Goal: Task Accomplishment & Management: Manage account settings

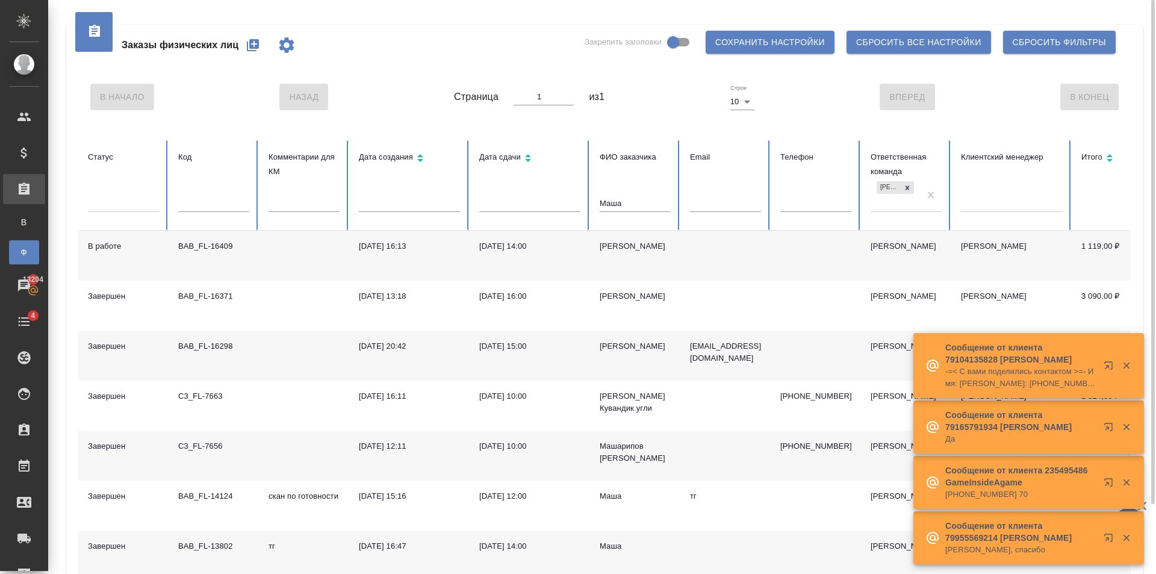
drag, startPoint x: 653, startPoint y: 208, endPoint x: 478, endPoint y: 198, distance: 175.5
click at [512, 207] on tr "Статус Код Комментарии для КМ Дата создания Дата сдачи ФИО заказчика Маша Email…" at bounding box center [755, 185] width 1354 height 90
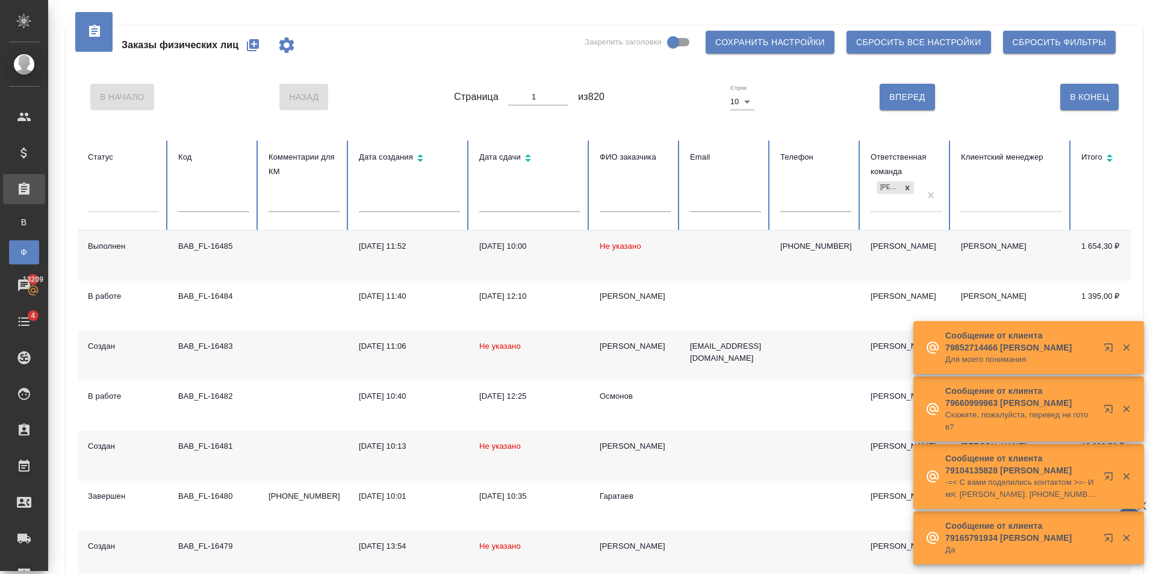
click at [636, 194] on th "ФИО заказчика" at bounding box center [635, 185] width 90 height 90
click at [636, 195] on input "text" at bounding box center [635, 203] width 71 height 17
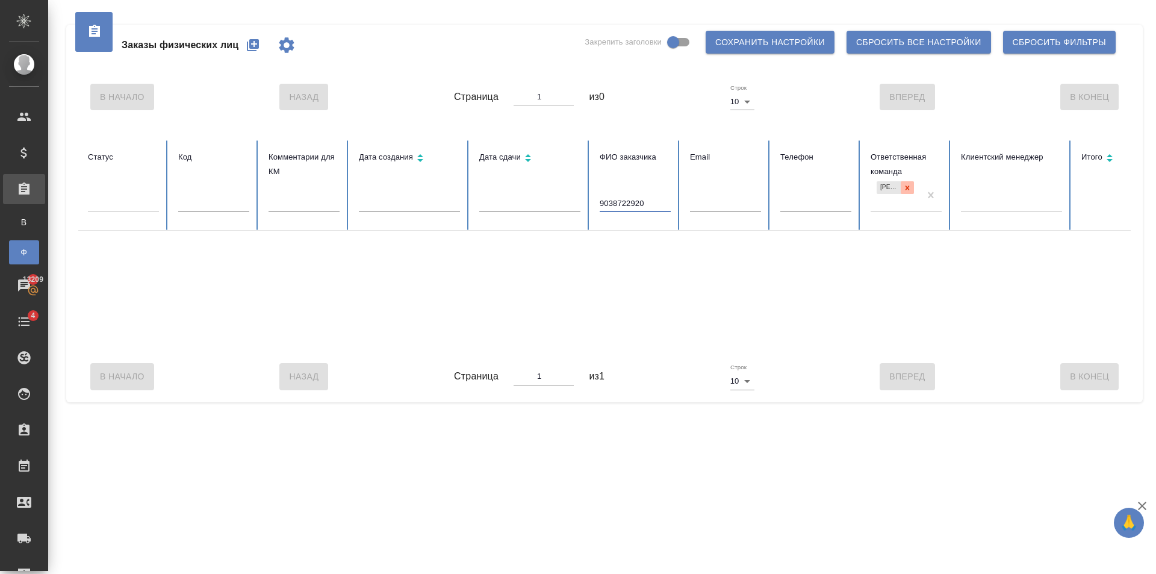
click at [911, 184] on div at bounding box center [907, 187] width 13 height 13
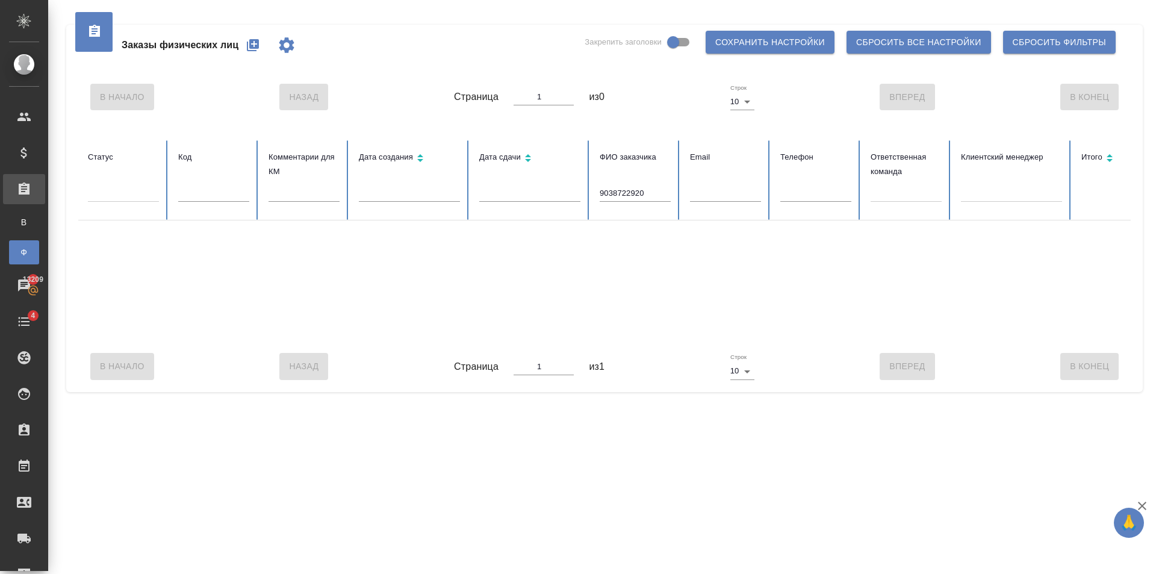
click at [597, 191] on th "ФИО заказчика 9038722920" at bounding box center [635, 180] width 90 height 80
click at [598, 194] on th "ФИО заказчика 9038722920" at bounding box center [635, 180] width 90 height 80
click at [603, 195] on input "9038722920" at bounding box center [635, 193] width 71 height 17
click at [659, 193] on input "+79038722920" at bounding box center [635, 193] width 71 height 17
drag, startPoint x: 660, startPoint y: 207, endPoint x: 657, endPoint y: 191, distance: 16.5
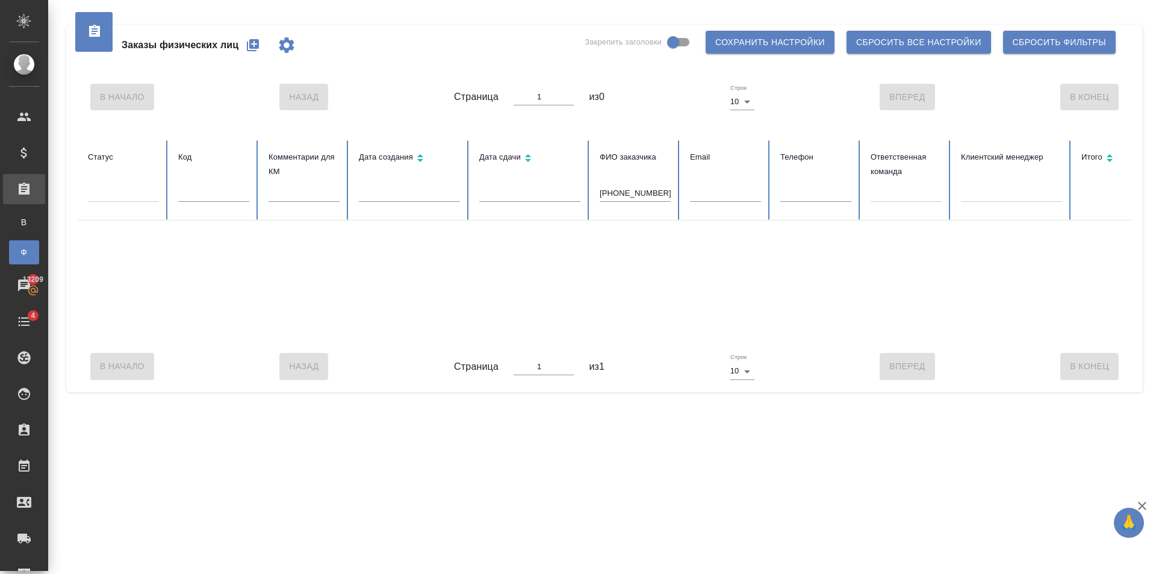
click at [654, 203] on div "+79038722920" at bounding box center [635, 197] width 71 height 25
click at [662, 191] on input "+79038722920" at bounding box center [635, 193] width 71 height 17
click at [661, 191] on input "+79038722920" at bounding box center [635, 193] width 71 height 17
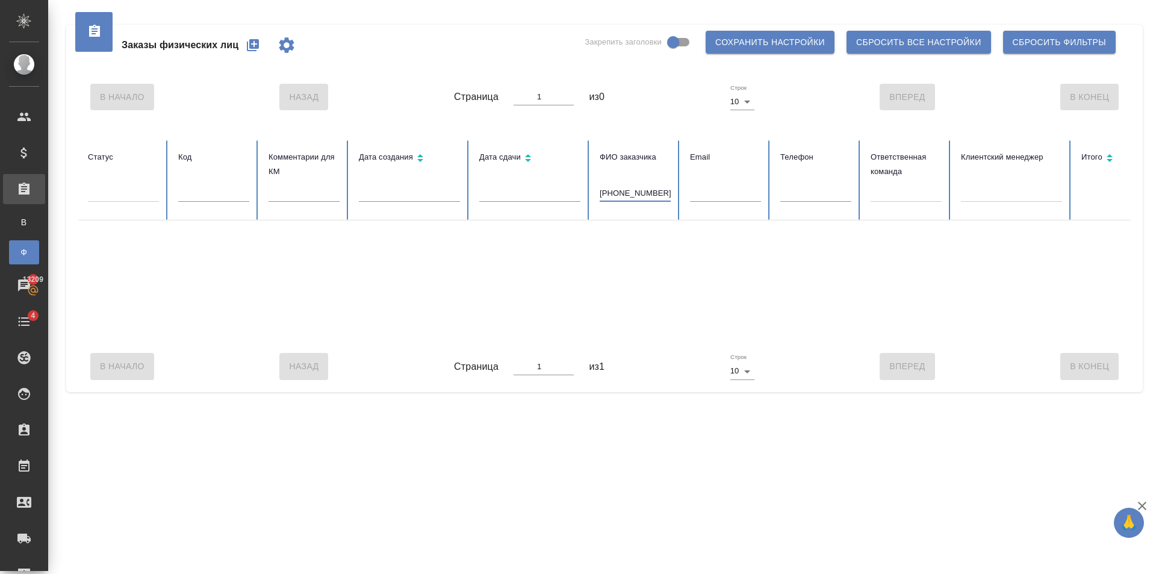
click at [661, 191] on input "+79038722920" at bounding box center [635, 193] width 71 height 17
click at [627, 191] on input "+79038722920" at bounding box center [635, 193] width 71 height 17
click at [609, 191] on input "+79037722920" at bounding box center [635, 193] width 71 height 17
type input "9037722920"
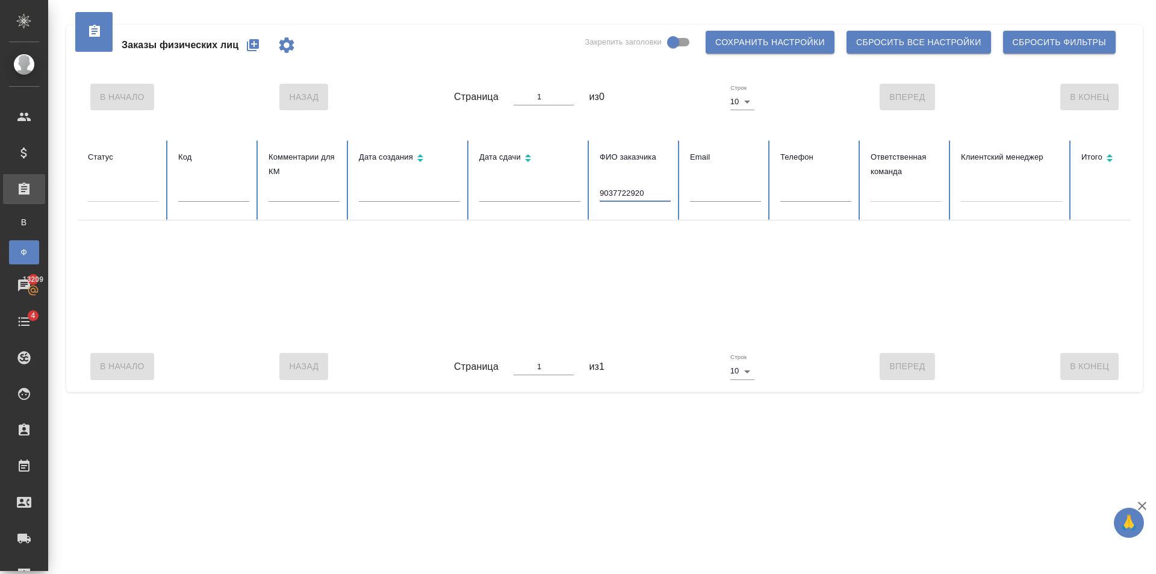
drag, startPoint x: 650, startPoint y: 191, endPoint x: 456, endPoint y: 206, distance: 195.0
click at [456, 206] on tr "Статус Код Комментарии для КМ Дата создания Дата сдачи ФИО заказчика 9037722920…" at bounding box center [755, 180] width 1354 height 80
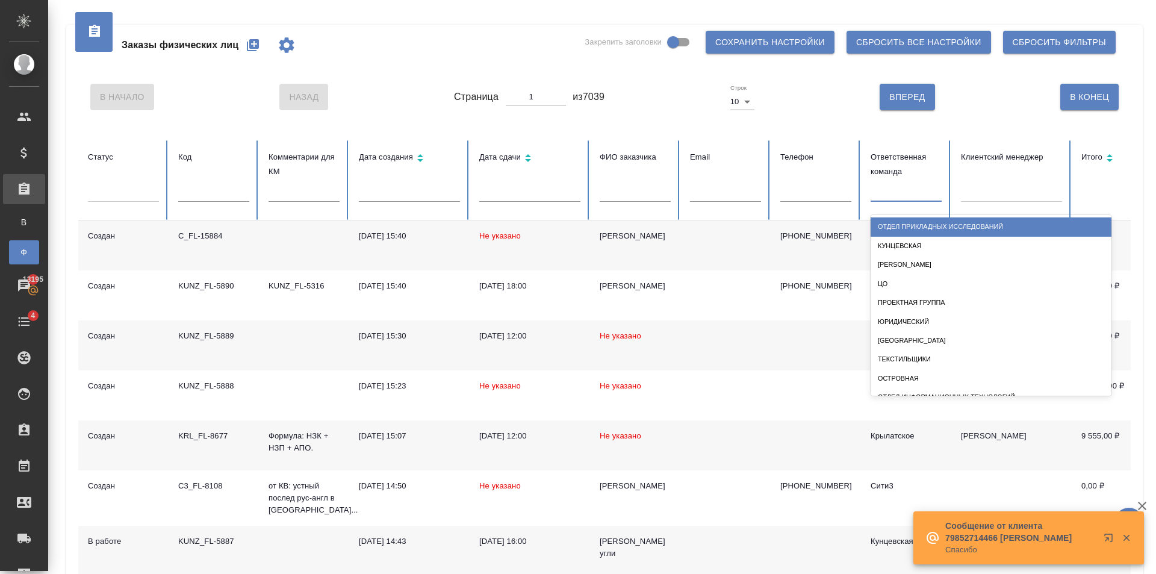
click at [887, 193] on div at bounding box center [905, 189] width 71 height 17
type input "баб"
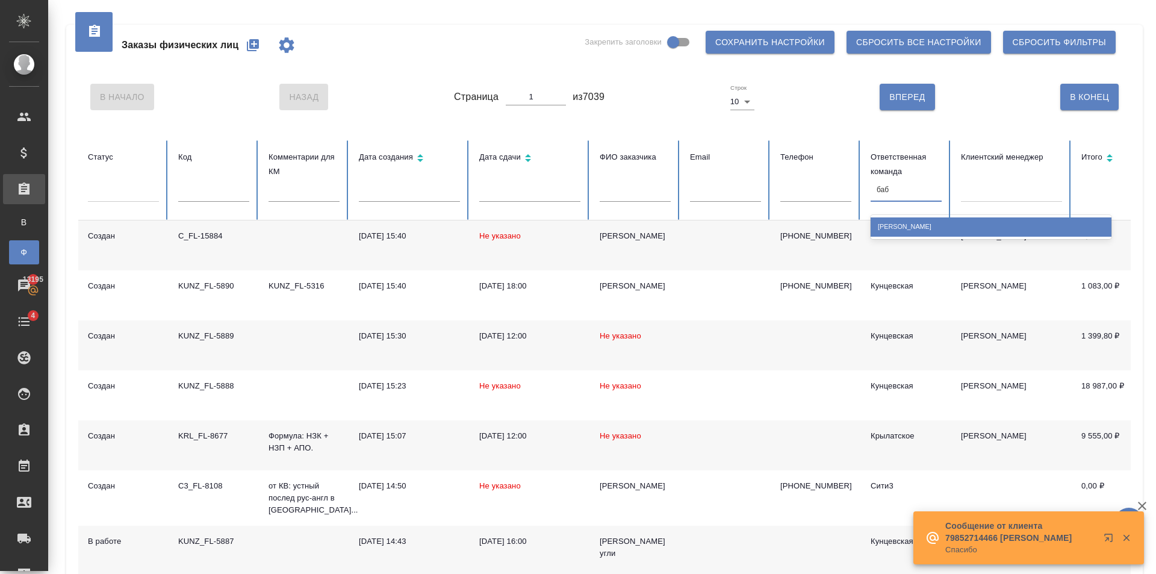
click at [898, 219] on div "[PERSON_NAME]" at bounding box center [990, 226] width 241 height 19
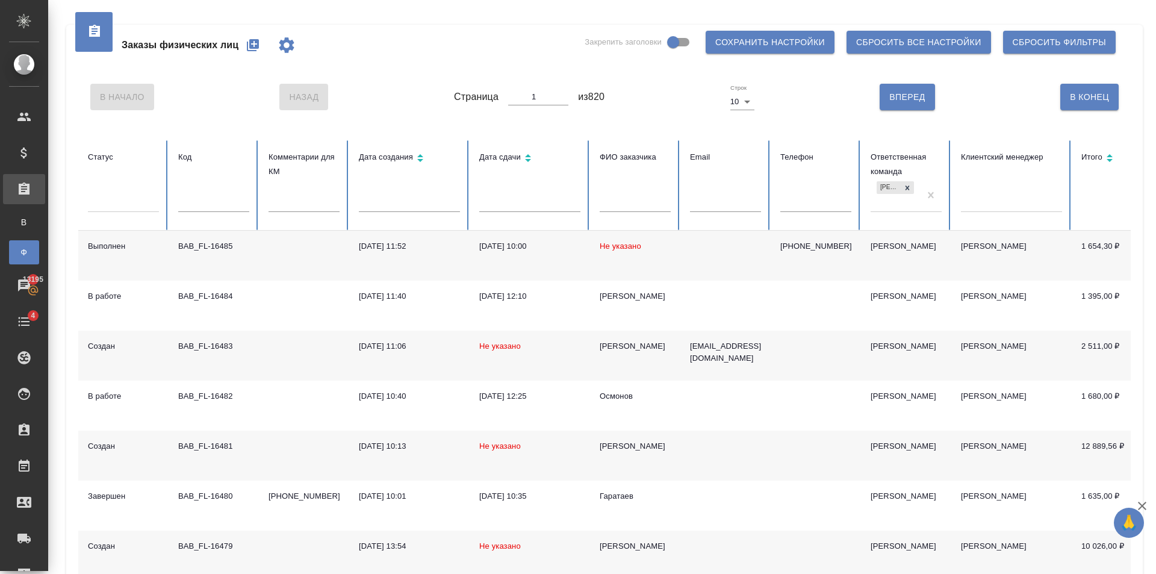
click at [212, 205] on input "text" at bounding box center [213, 203] width 71 height 17
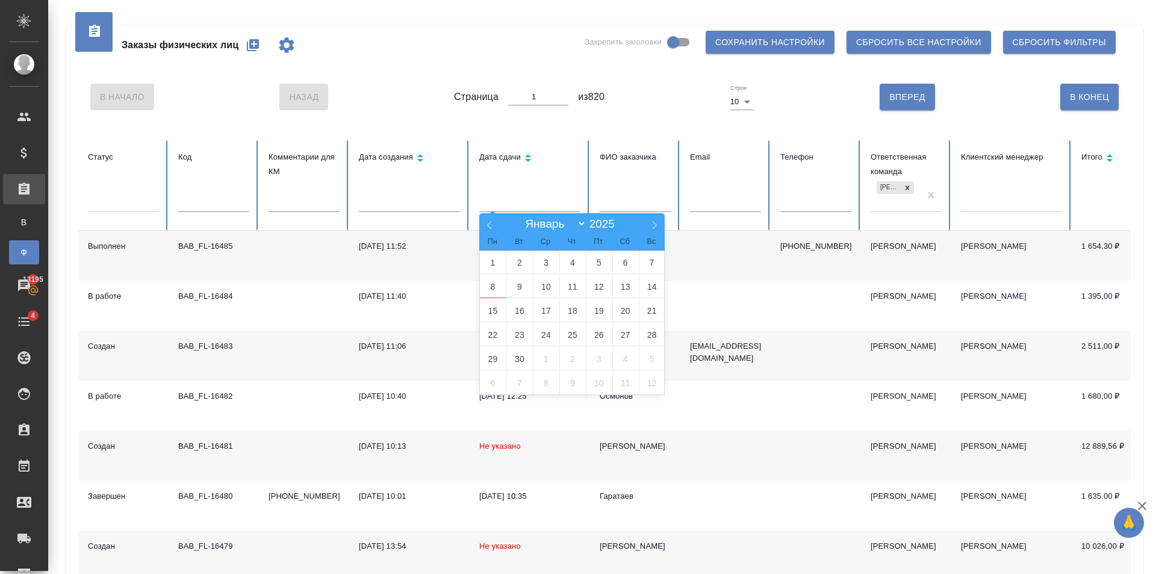
click at [518, 210] on body "🙏 .cls-1 fill:#fff; AWATERA Golubev Dmitry Клиенты Спецификации Заказы В Все за…" at bounding box center [578, 287] width 1156 height 574
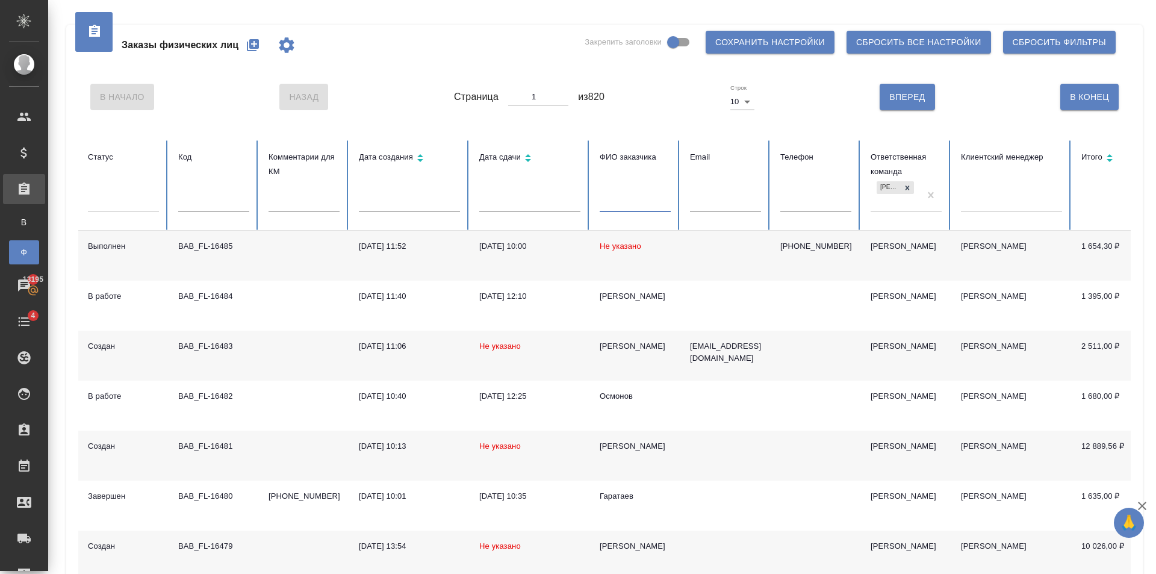
click at [623, 203] on input "text" at bounding box center [635, 203] width 71 height 17
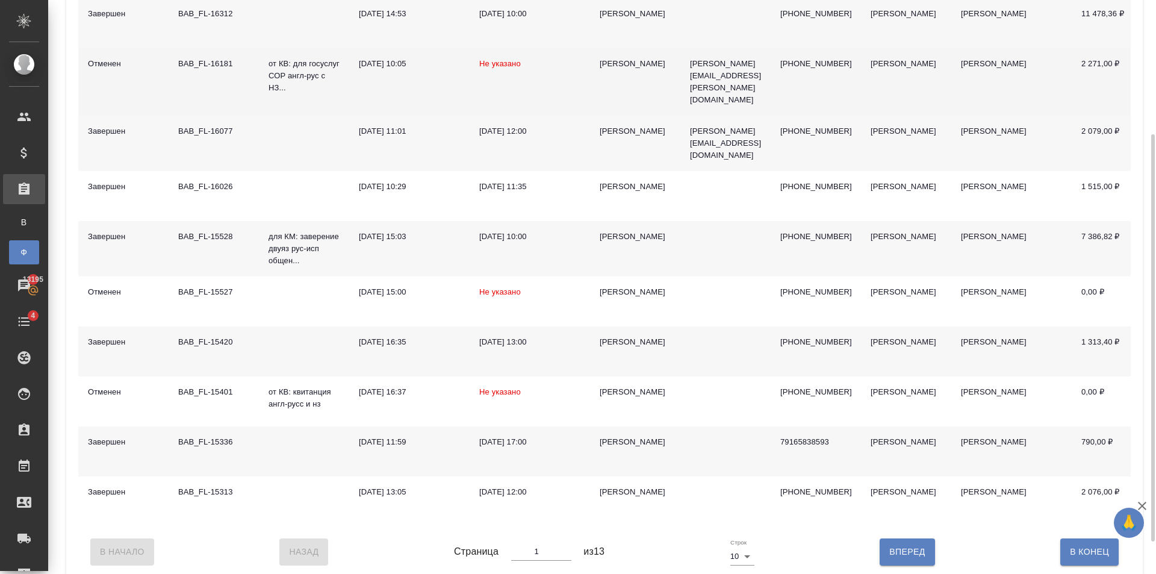
scroll to position [234, 0]
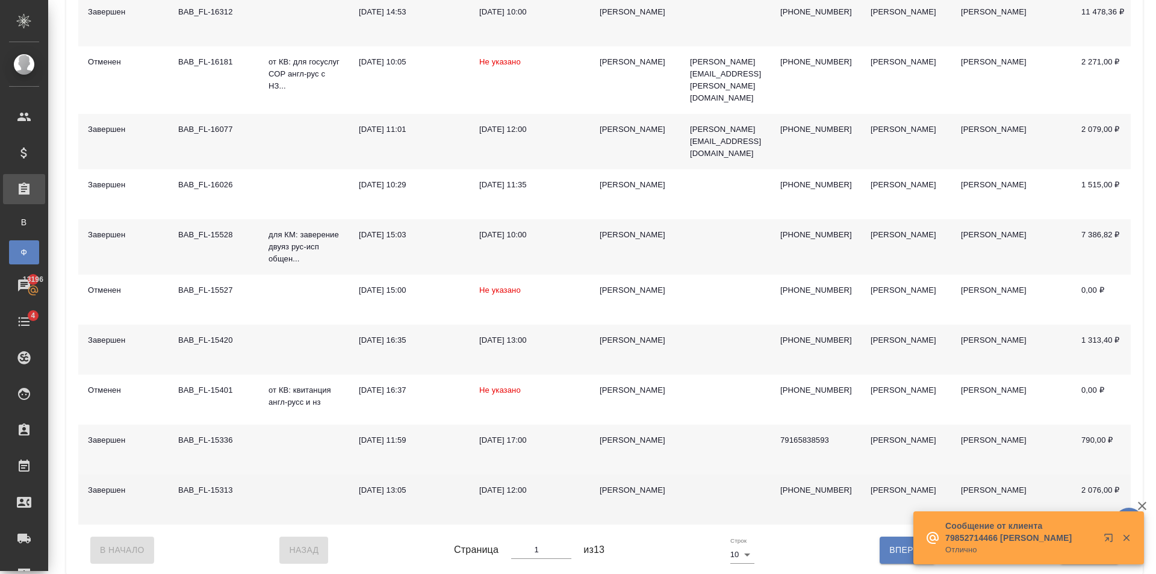
type input "Екатерина"
click at [630, 484] on div "Екатерина" at bounding box center [635, 490] width 71 height 12
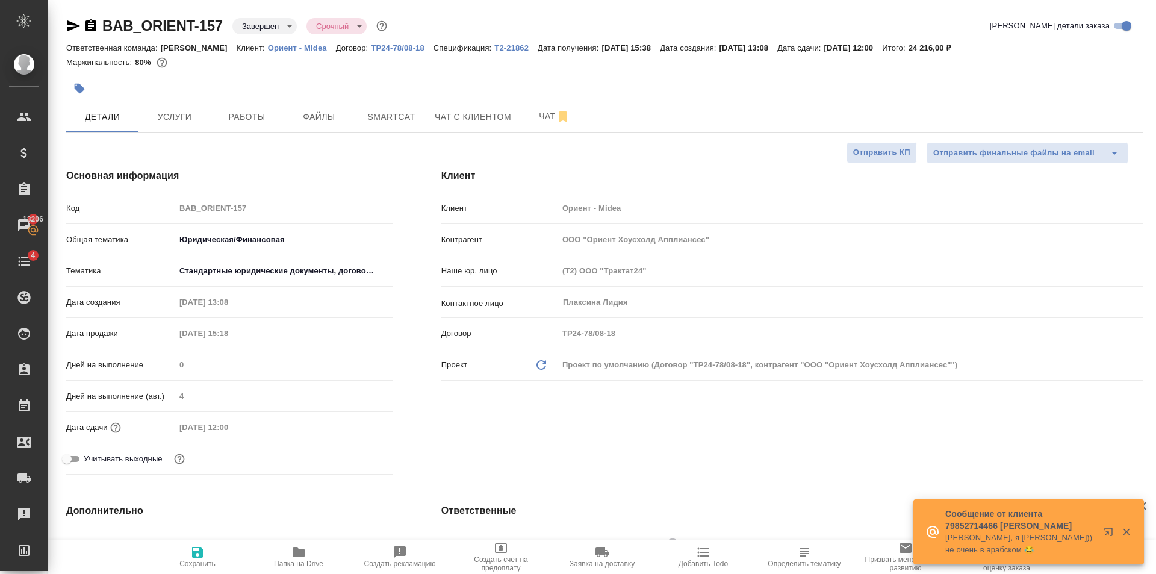
select select "RU"
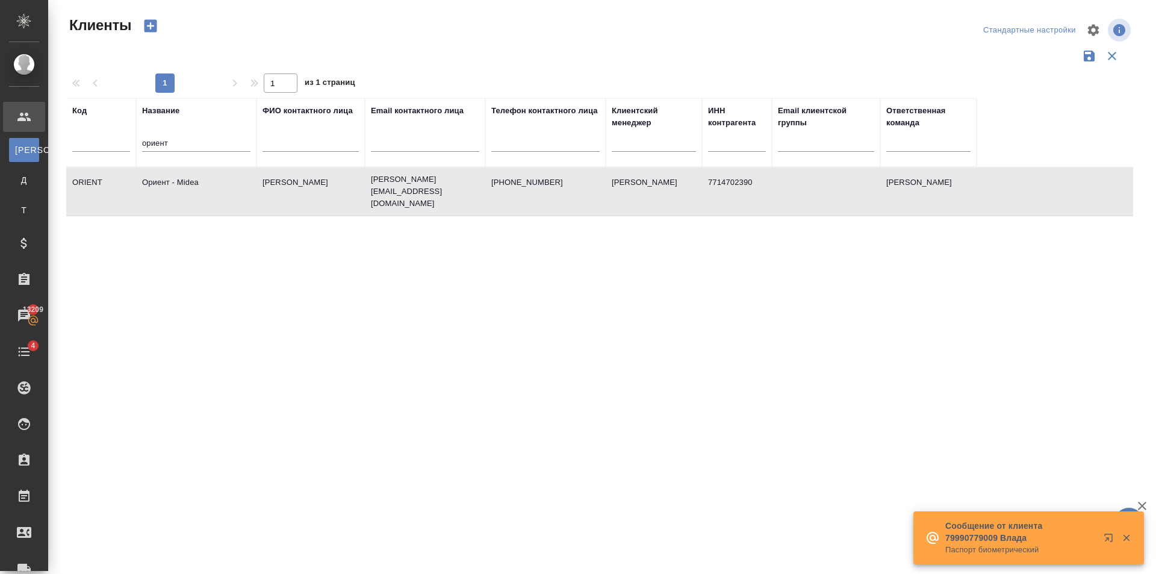
select select "RU"
click at [24, 318] on div "Чаты" at bounding box center [9, 315] width 30 height 18
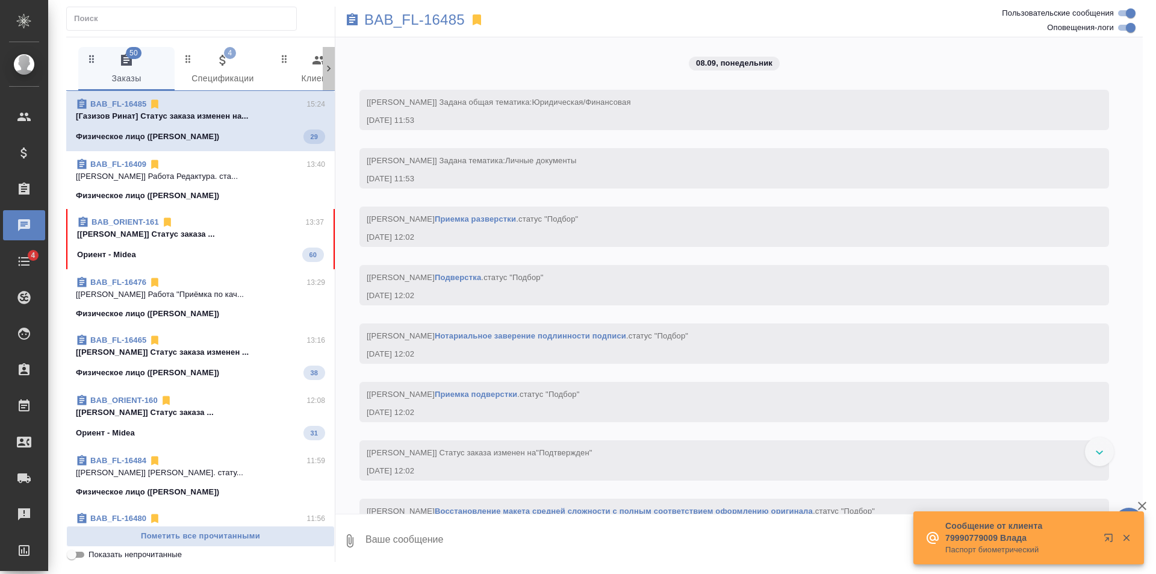
click at [330, 66] on icon at bounding box center [329, 69] width 12 height 12
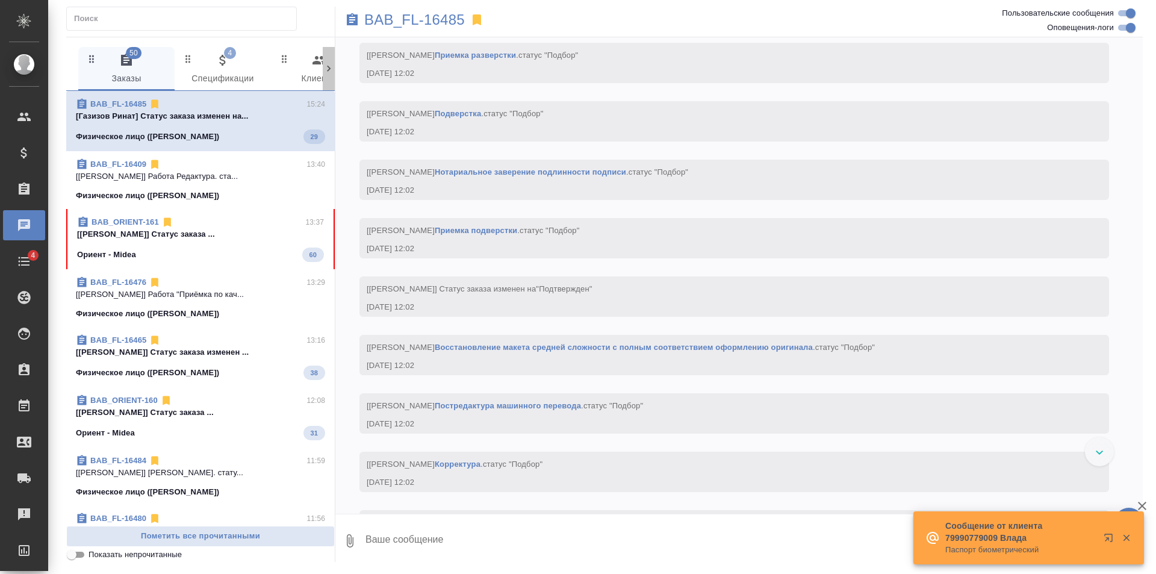
click at [330, 66] on icon at bounding box center [329, 69] width 12 height 12
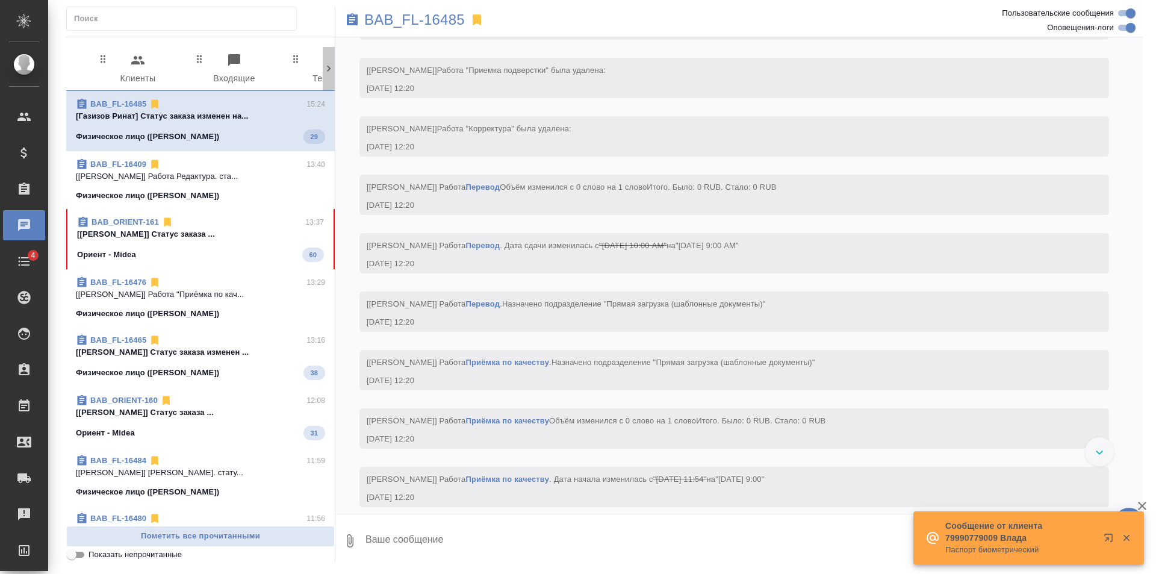
click at [330, 66] on icon at bounding box center [329, 69] width 12 height 12
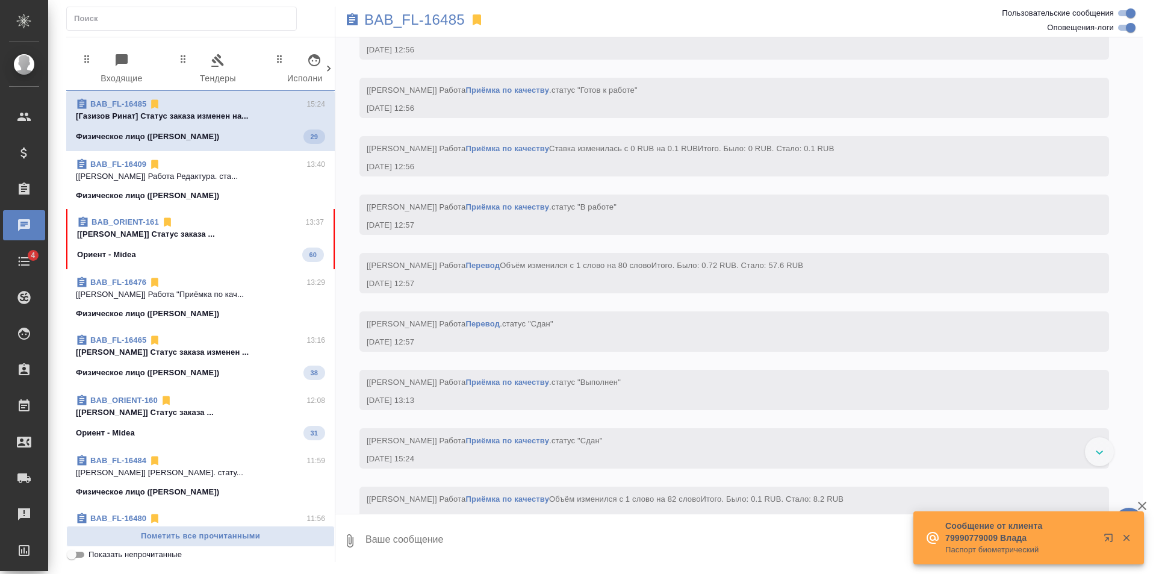
click at [330, 66] on icon at bounding box center [329, 69] width 12 height 12
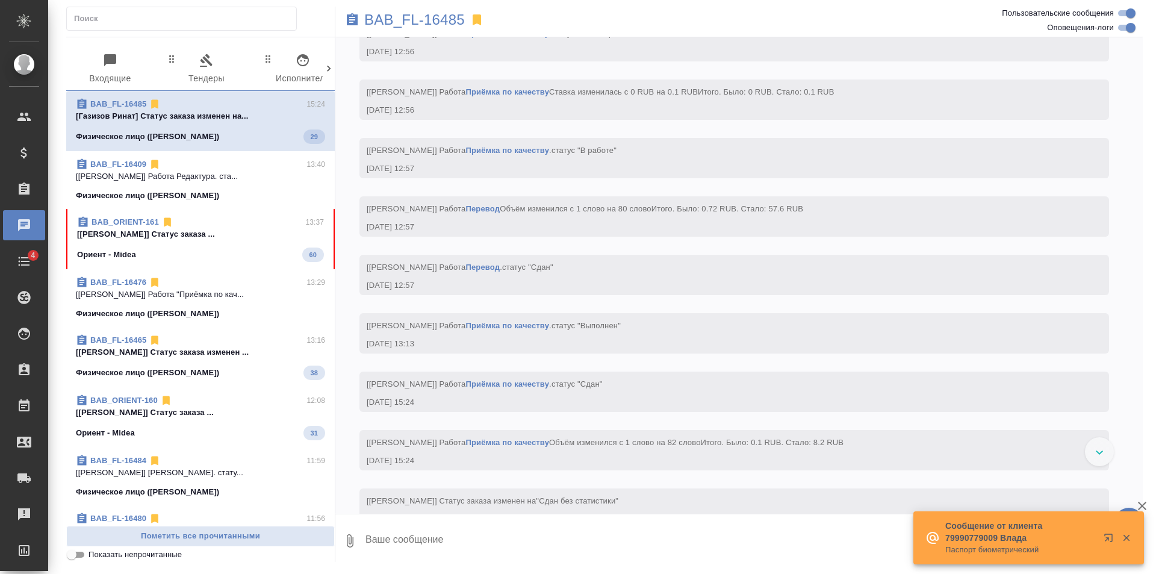
click at [330, 66] on icon at bounding box center [329, 69] width 12 height 12
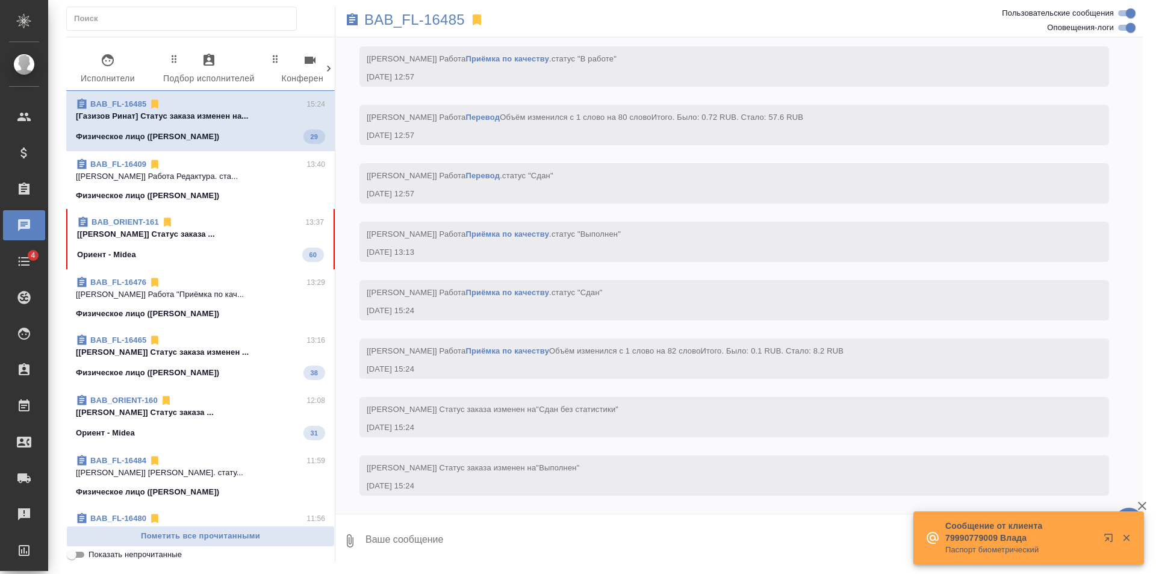
click at [330, 66] on icon at bounding box center [329, 69] width 12 height 12
click at [270, 67] on icon "button" at bounding box center [274, 60] width 14 height 14
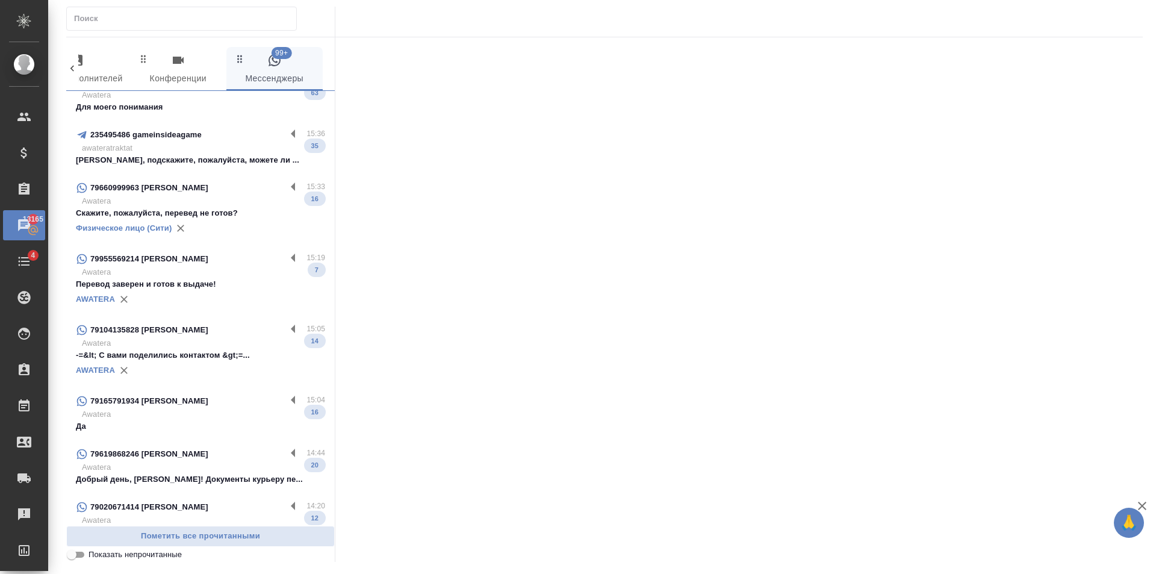
scroll to position [0, 0]
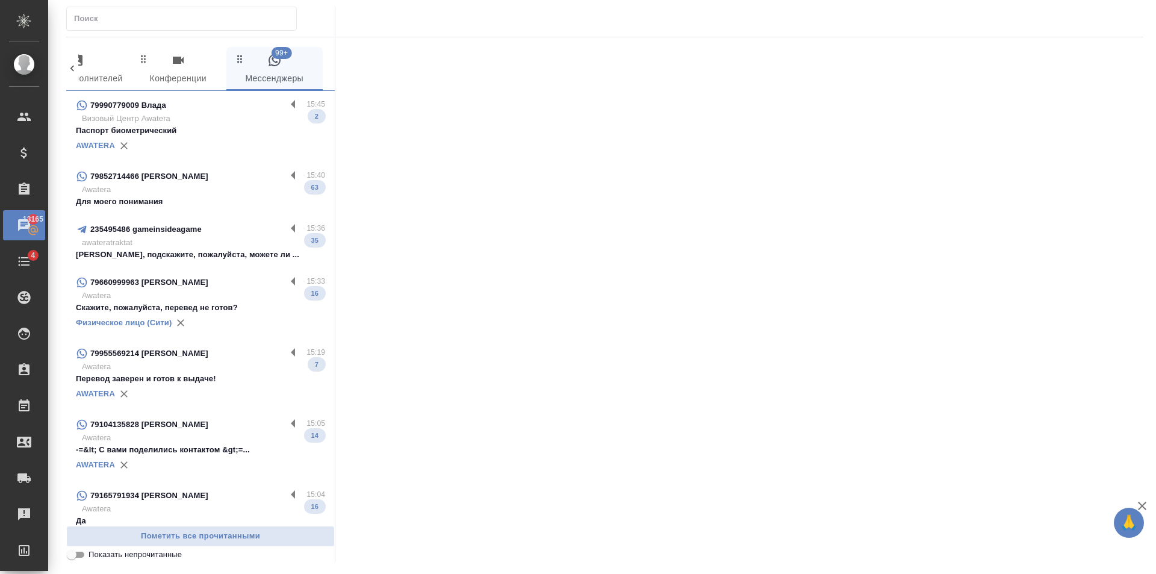
click at [143, 17] on input "text" at bounding box center [185, 18] width 222 height 17
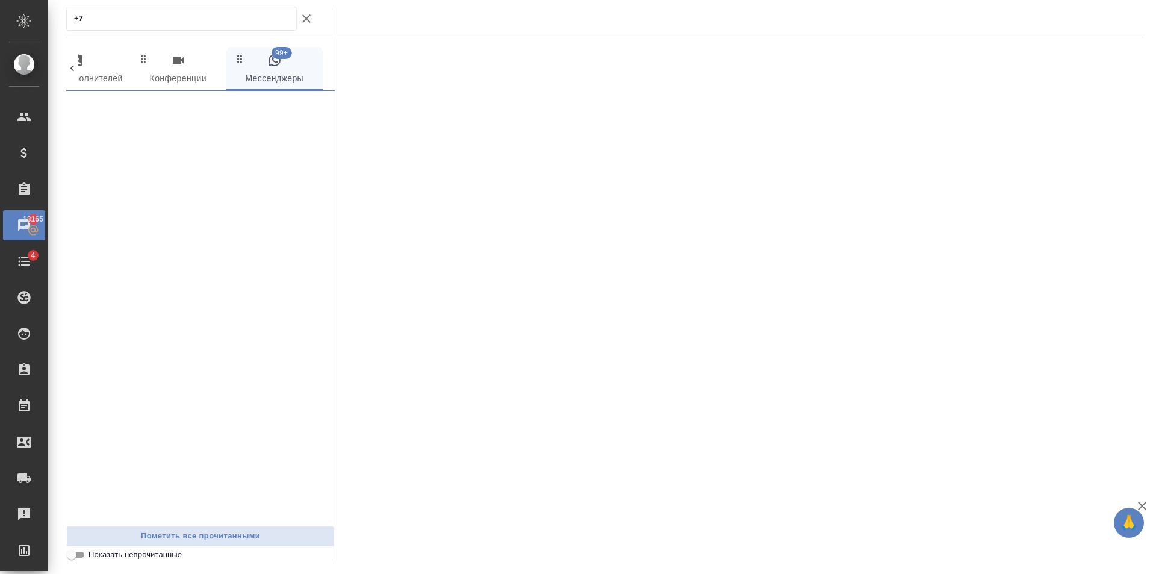
type input "+"
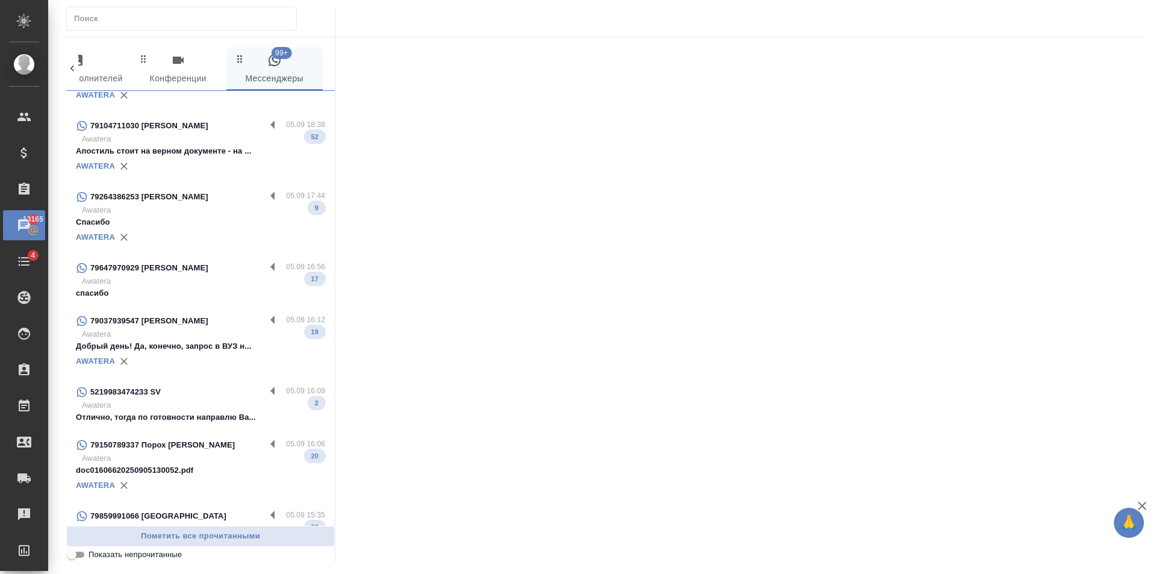
scroll to position [2468, 0]
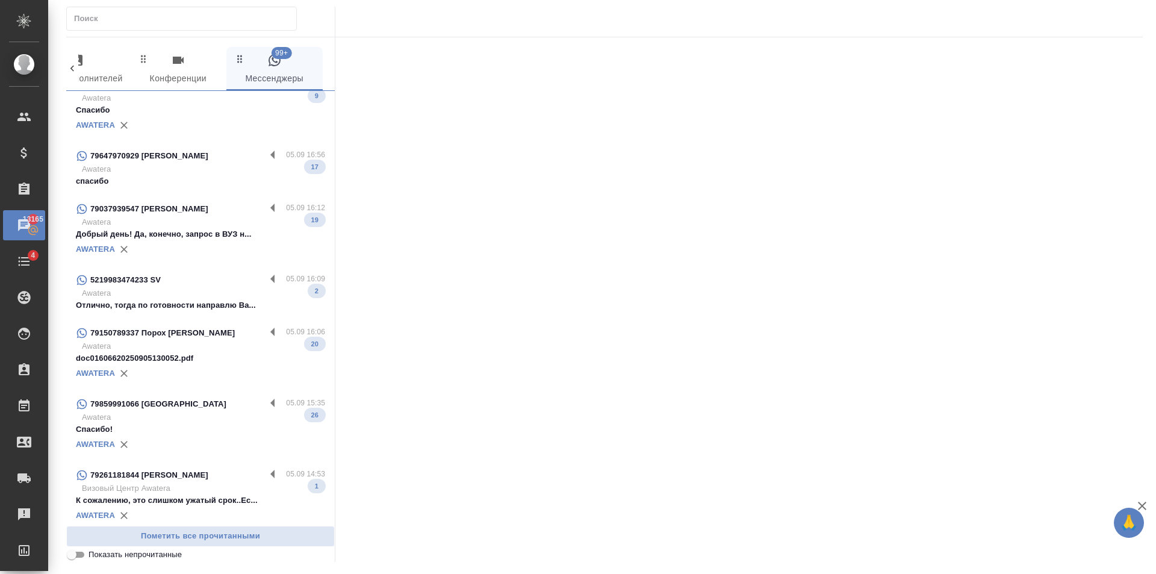
click at [203, 341] on p "Awatera" at bounding box center [203, 346] width 243 height 12
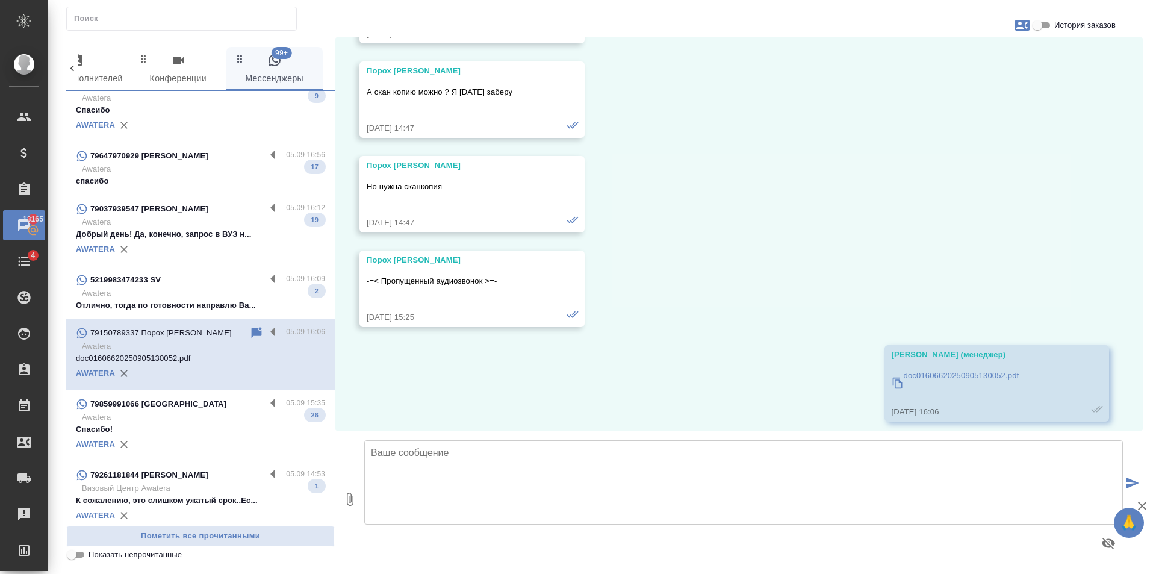
scroll to position [3812, 0]
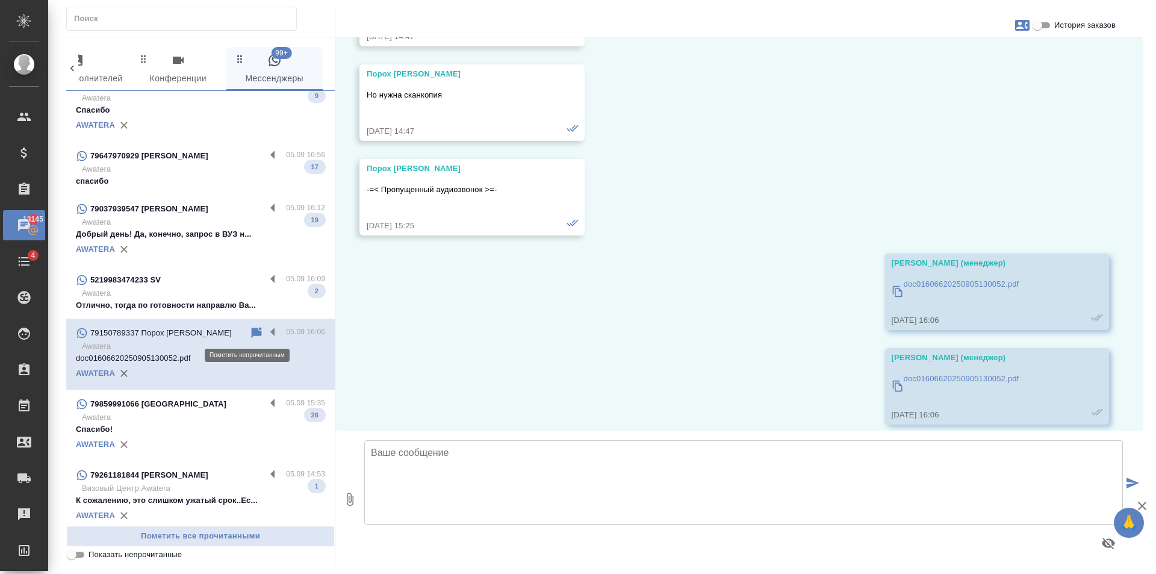
click at [252, 332] on icon at bounding box center [257, 332] width 10 height 11
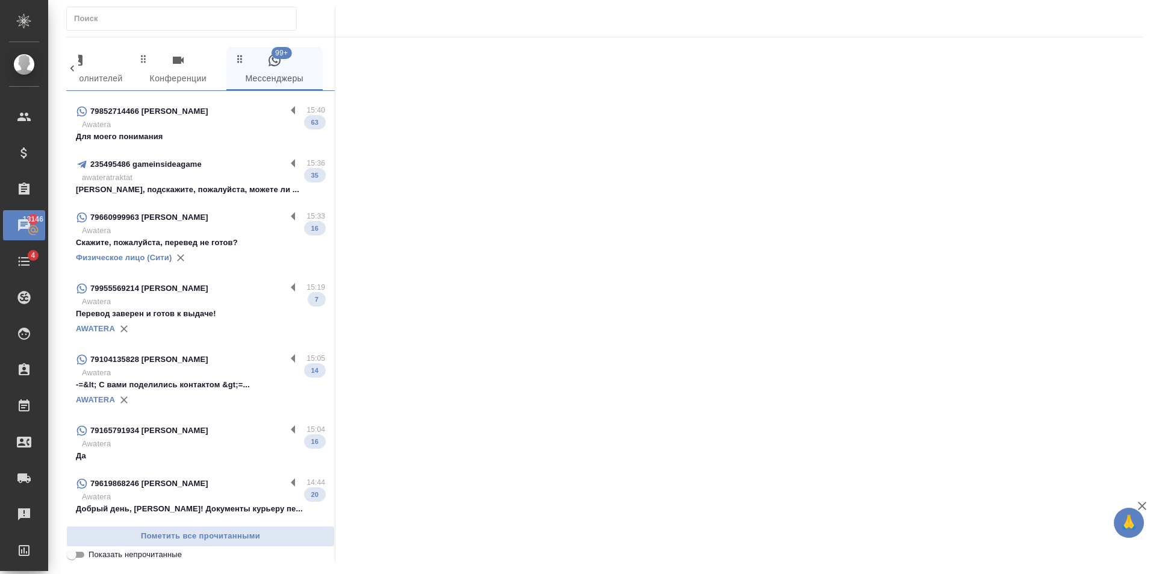
scroll to position [0, 0]
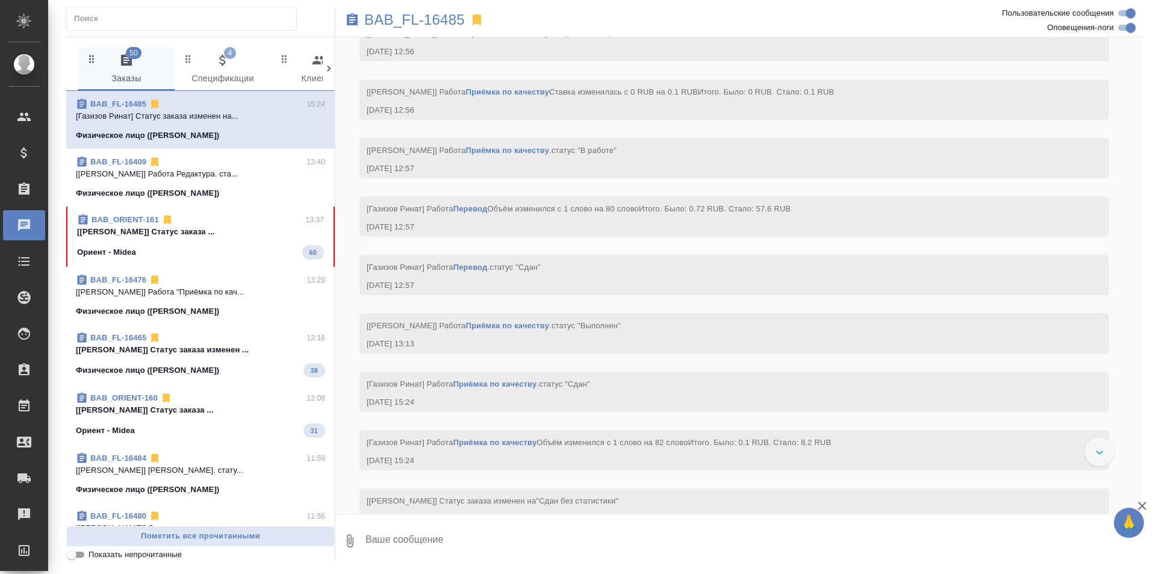
scroll to position [2218, 0]
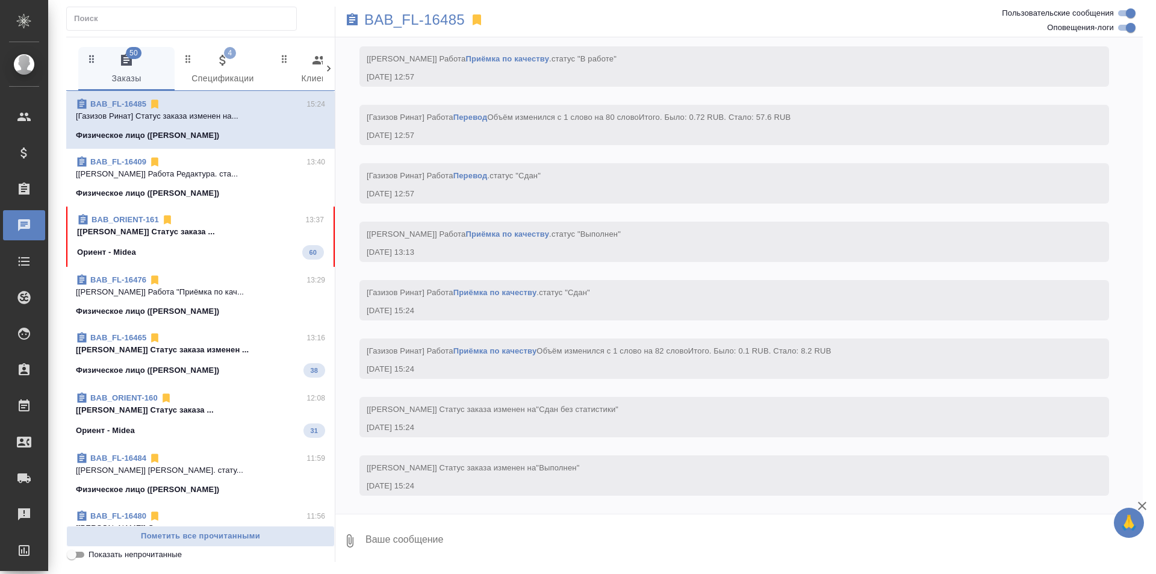
click at [240, 71] on span "4 Спецификации" at bounding box center [223, 69] width 82 height 33
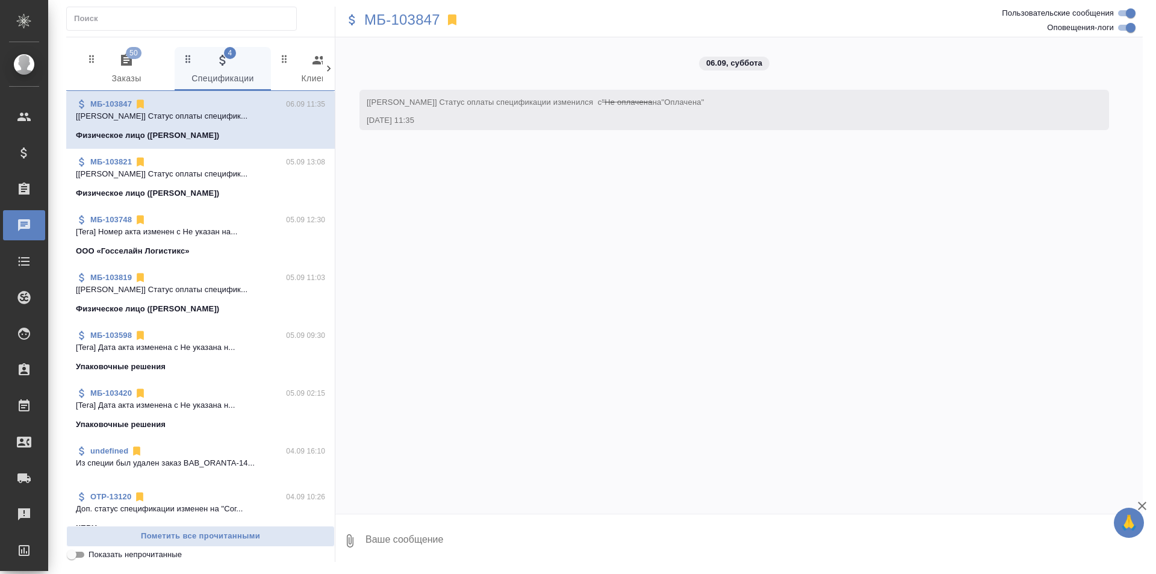
scroll to position [0, 0]
click at [120, 64] on icon "button" at bounding box center [126, 60] width 14 height 14
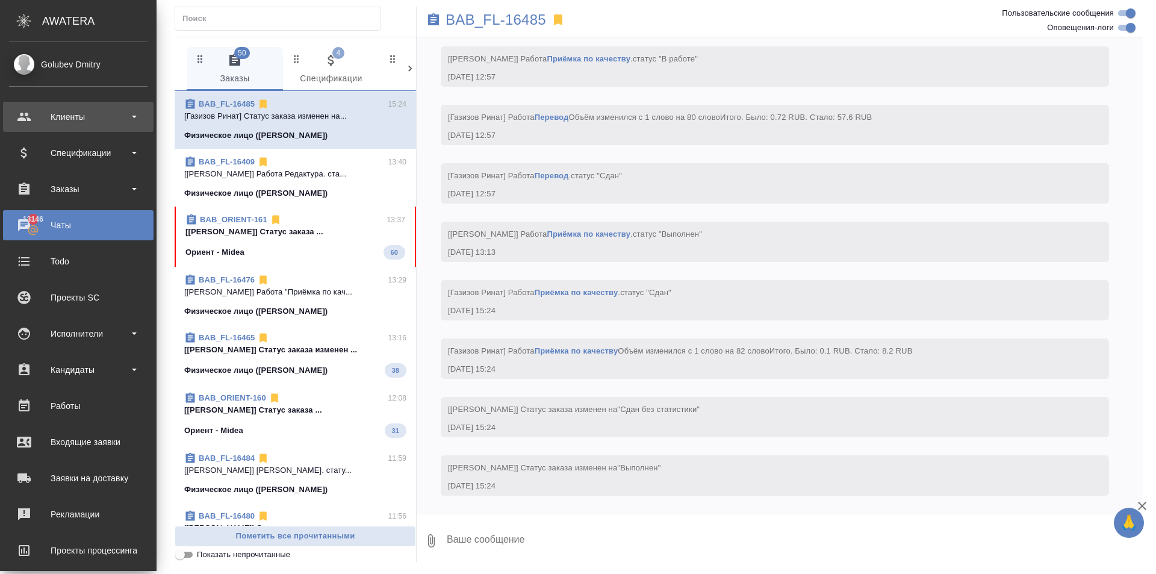
scroll to position [2218, 0]
click at [107, 107] on div "Клиенты" at bounding box center [78, 117] width 150 height 30
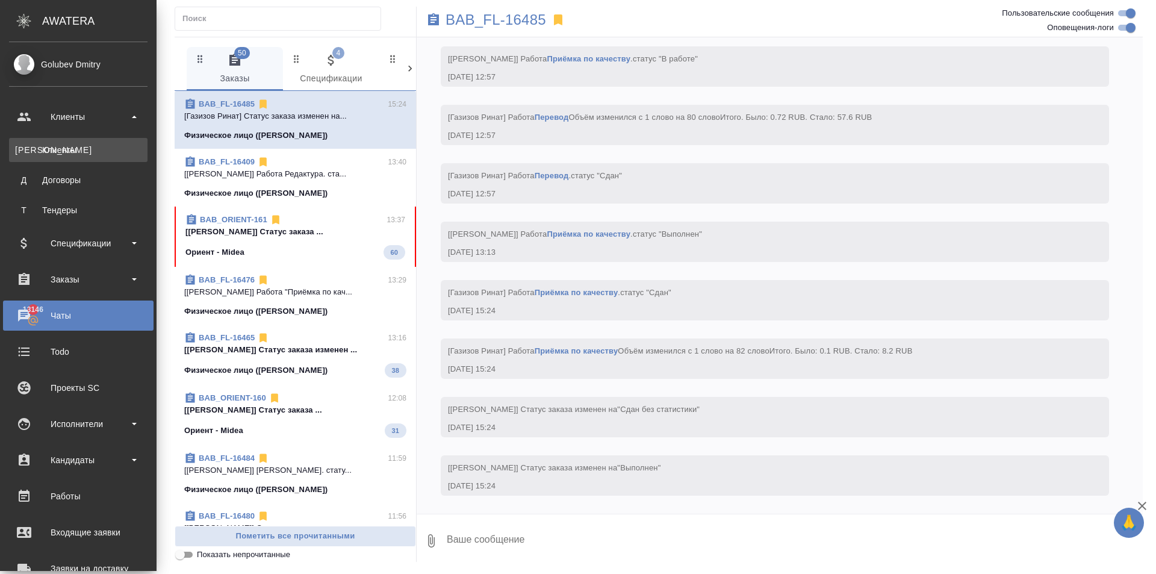
click at [99, 143] on link "К Клиенты" at bounding box center [78, 150] width 138 height 24
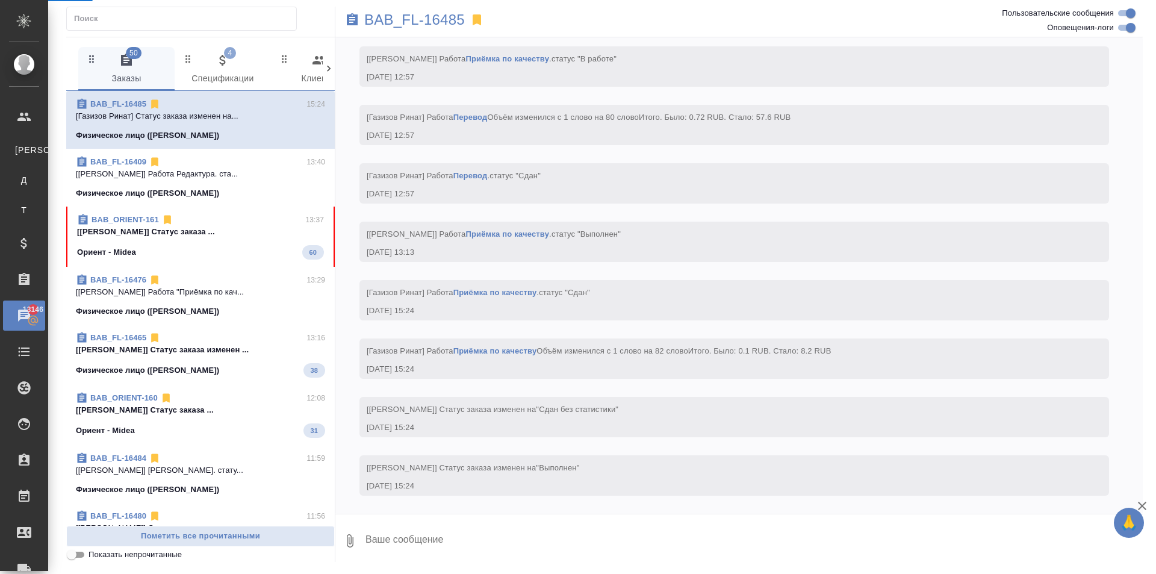
select select "RU"
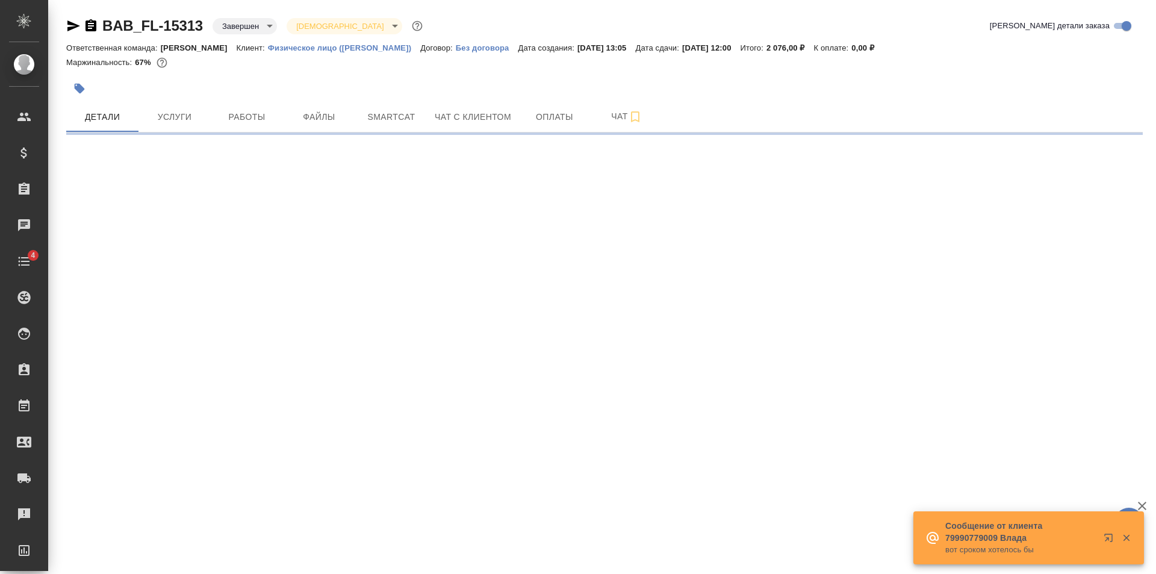
select select "RU"
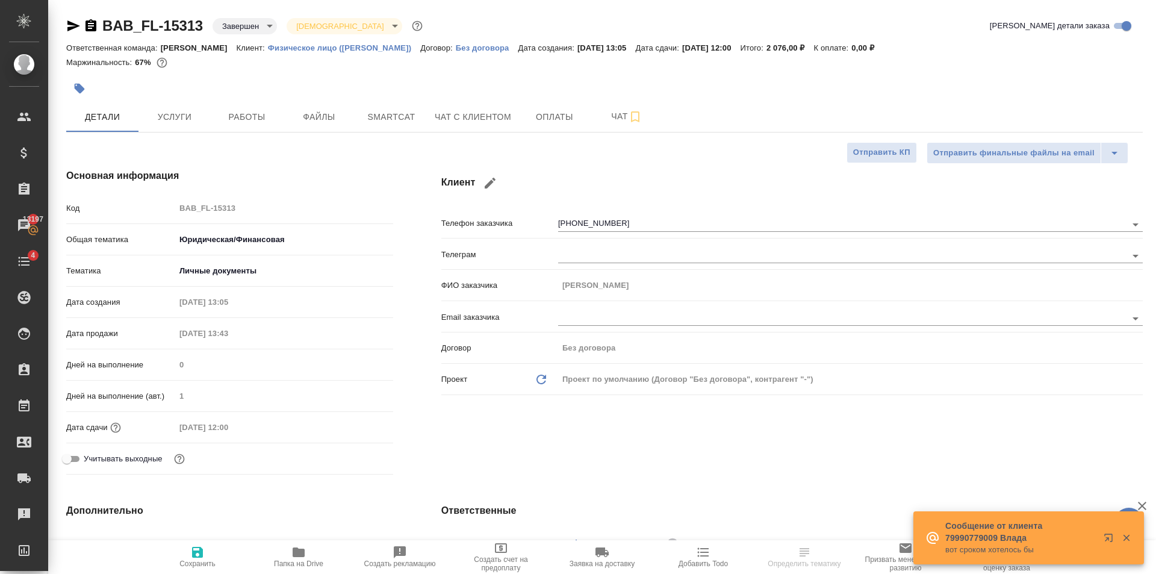
type textarea "x"
type input "[PERSON_NAME]"
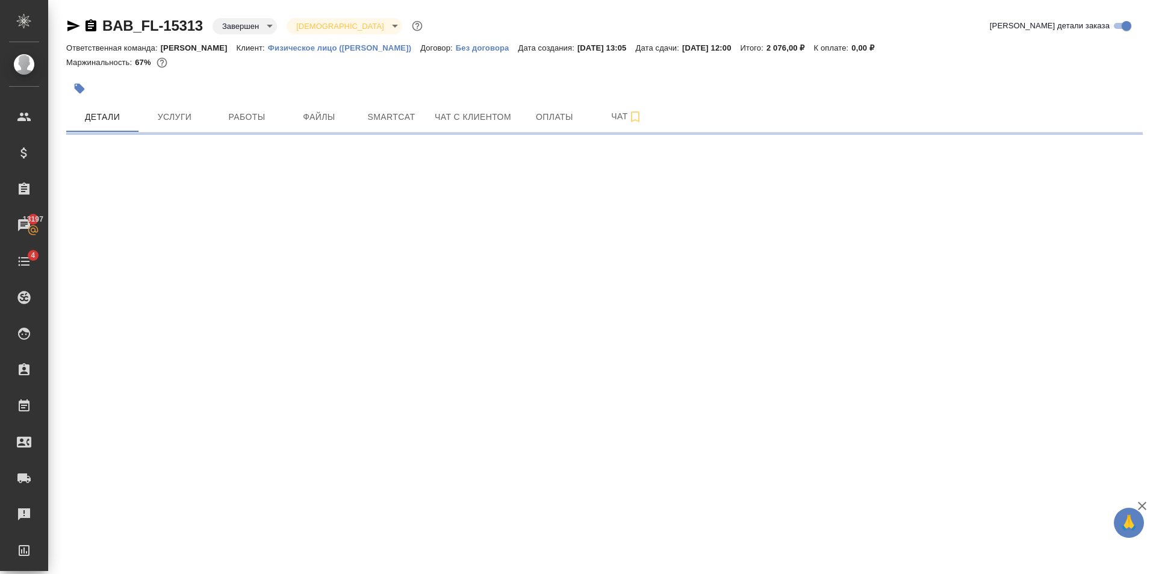
select select "RU"
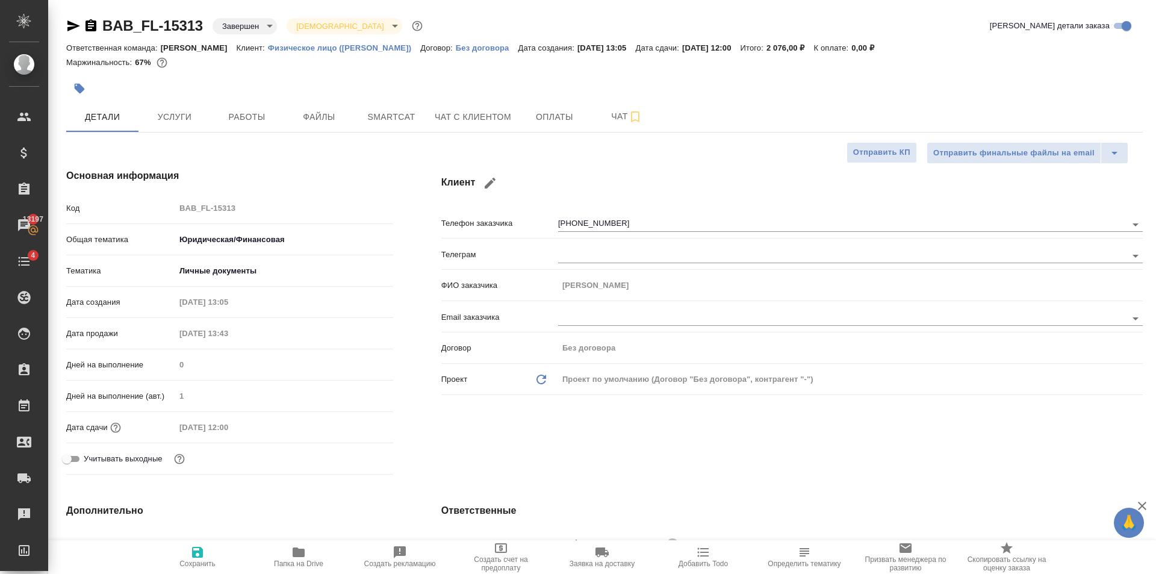
type textarea "x"
click at [302, 550] on icon "button" at bounding box center [299, 552] width 12 height 10
type textarea "x"
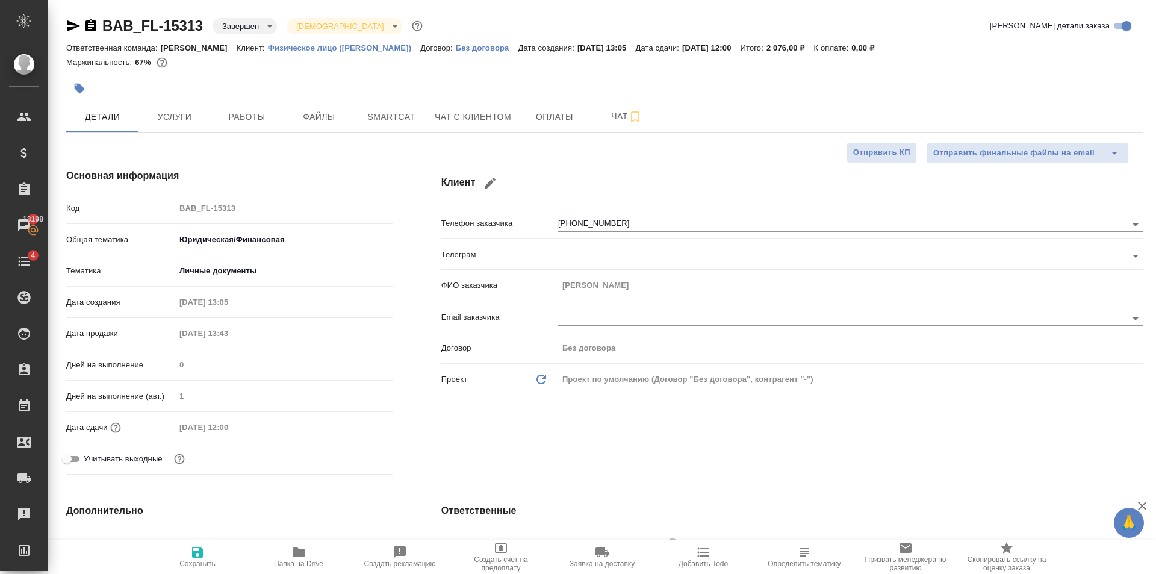
type textarea "x"
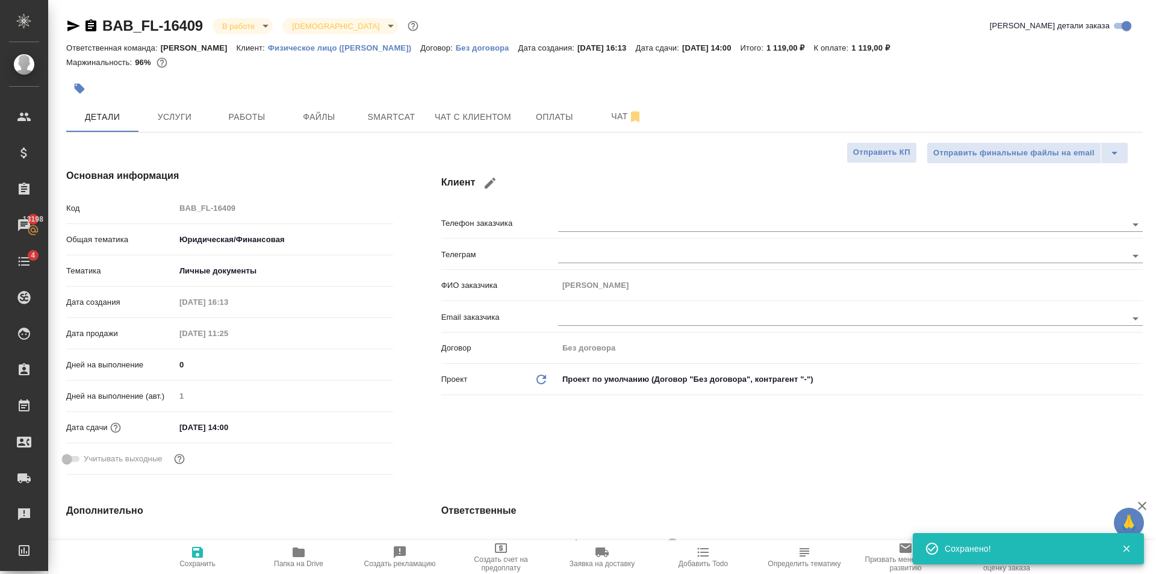
select select "RU"
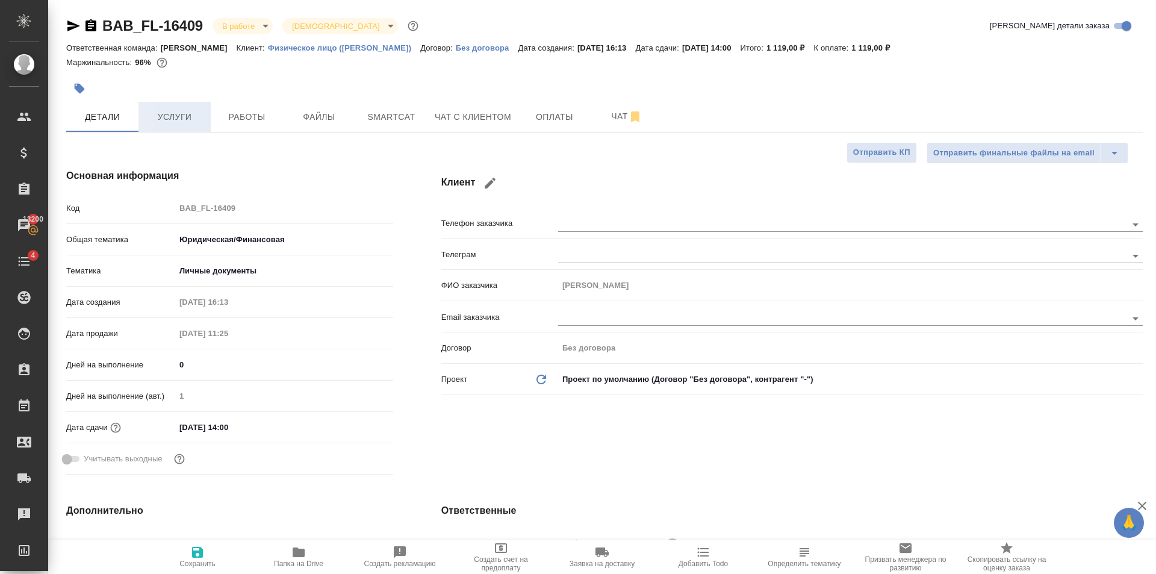
click at [153, 114] on span "Услуги" at bounding box center [175, 117] width 58 height 15
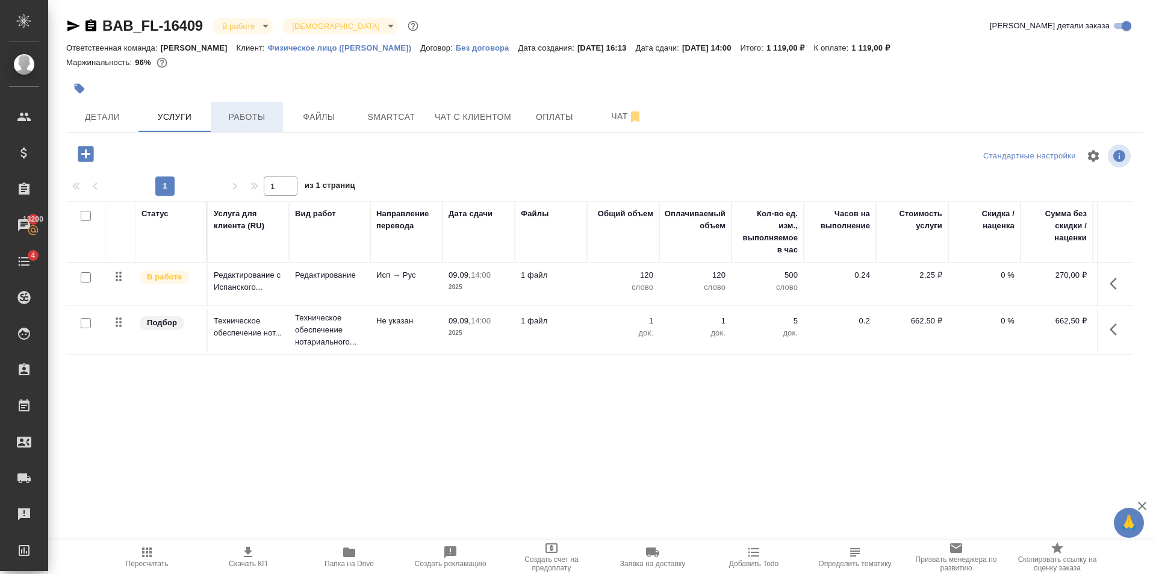
click at [239, 120] on span "Работы" at bounding box center [247, 117] width 58 height 15
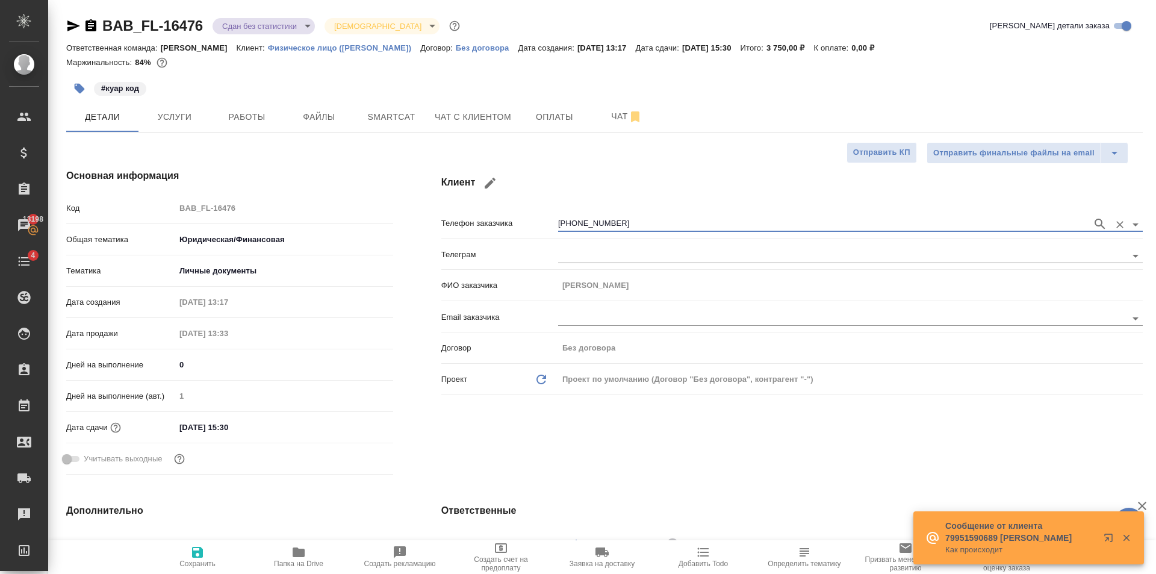
select select "RU"
click at [199, 119] on span "Услуги" at bounding box center [175, 117] width 58 height 15
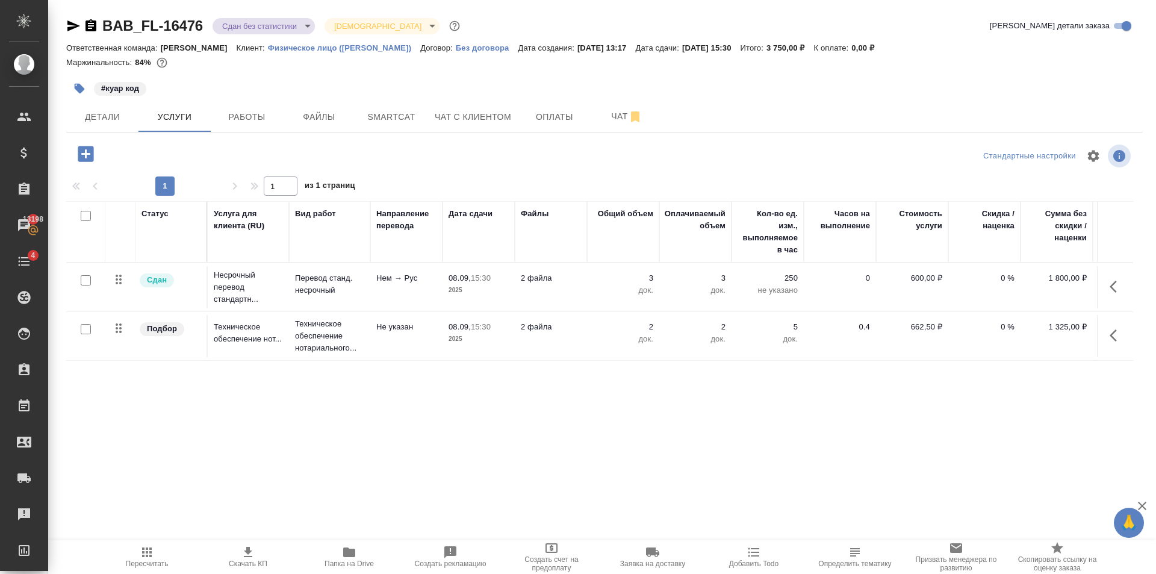
click at [432, 338] on td "Не указан" at bounding box center [406, 336] width 72 height 42
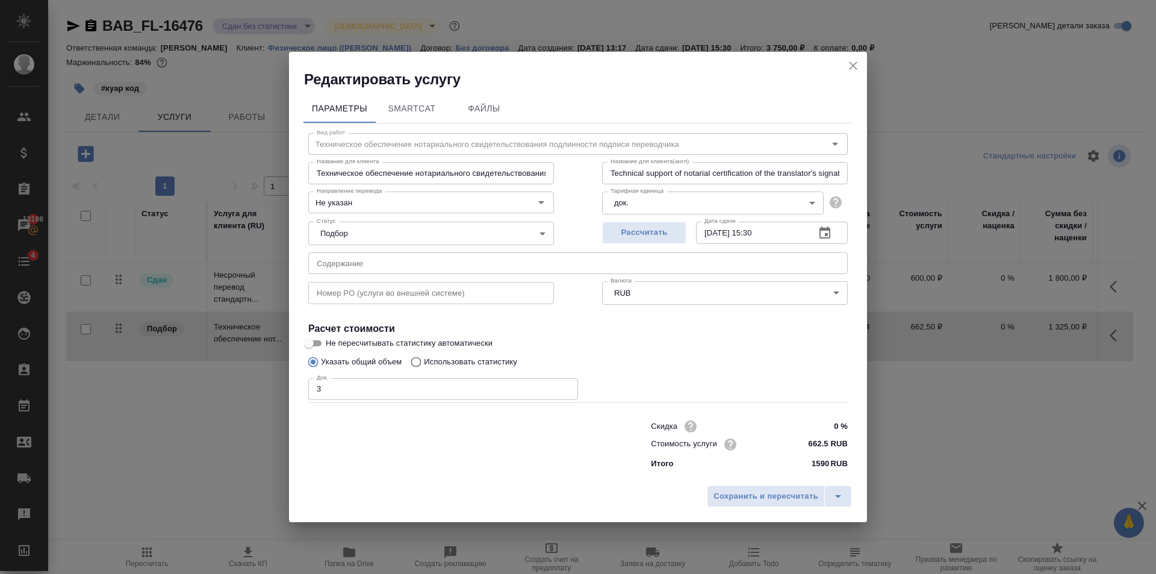
type input "3"
click at [560, 385] on input "3" at bounding box center [443, 389] width 270 height 22
click at [787, 498] on span "Сохранить и пересчитать" at bounding box center [765, 496] width 105 height 14
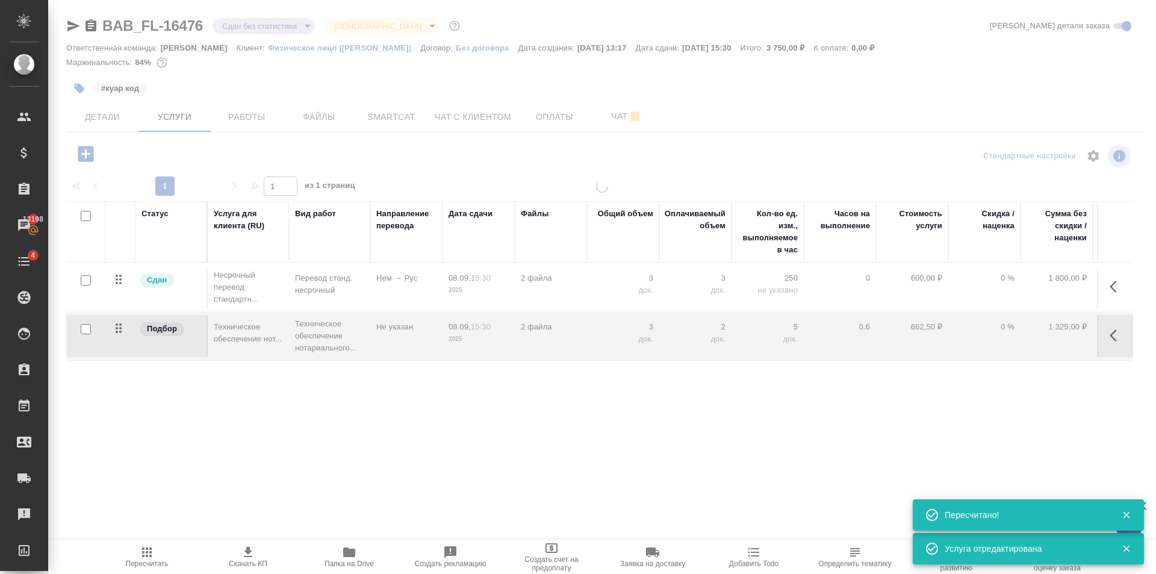
type input "urgent"
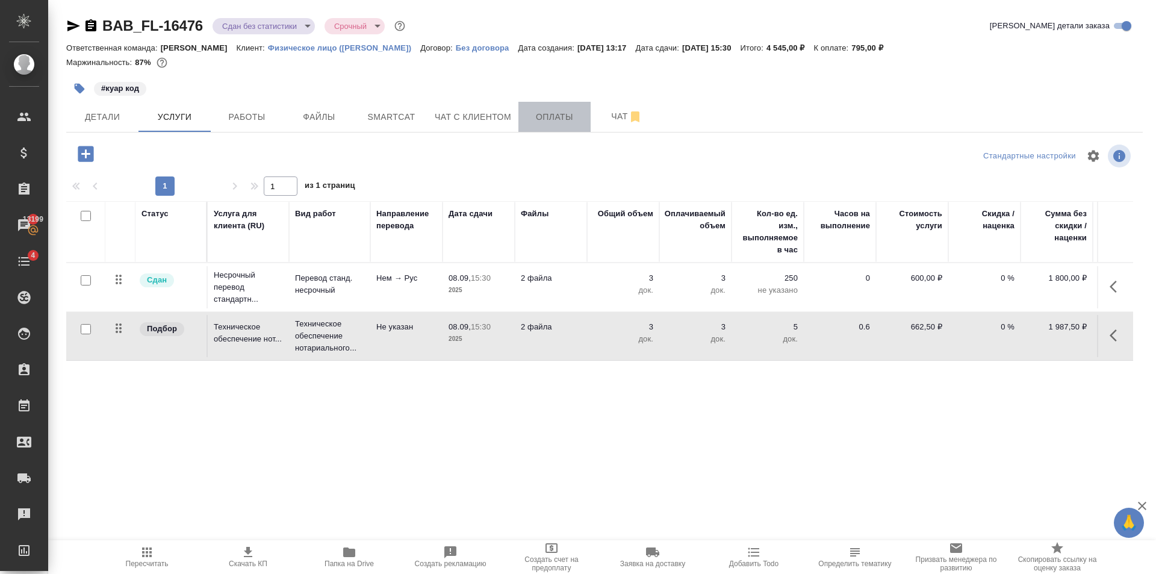
click at [553, 119] on span "Оплаты" at bounding box center [555, 117] width 58 height 15
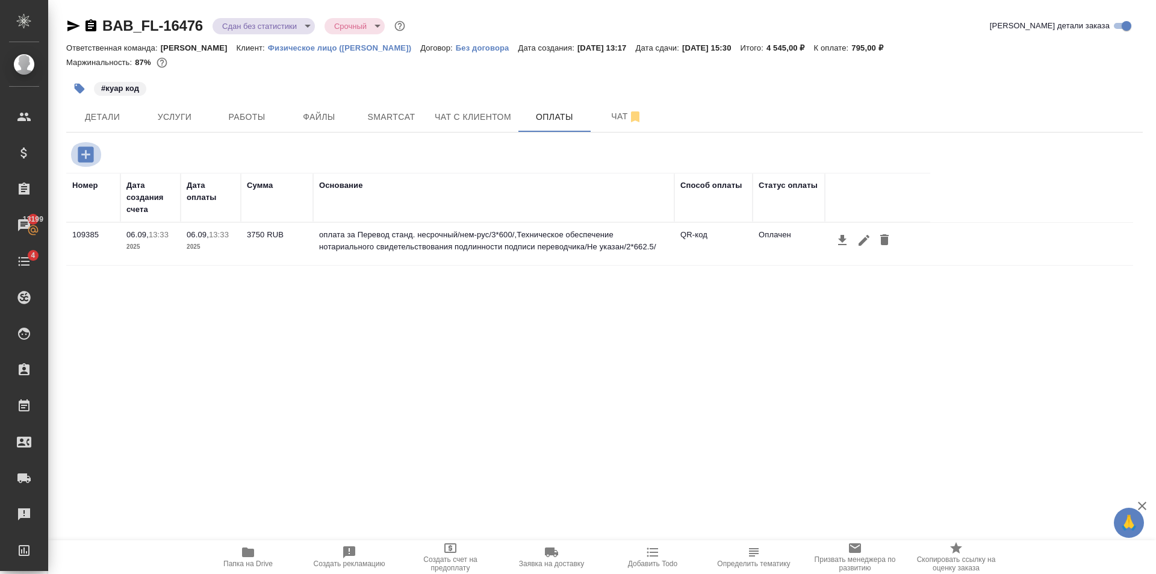
click at [83, 154] on icon "button" at bounding box center [85, 154] width 21 height 21
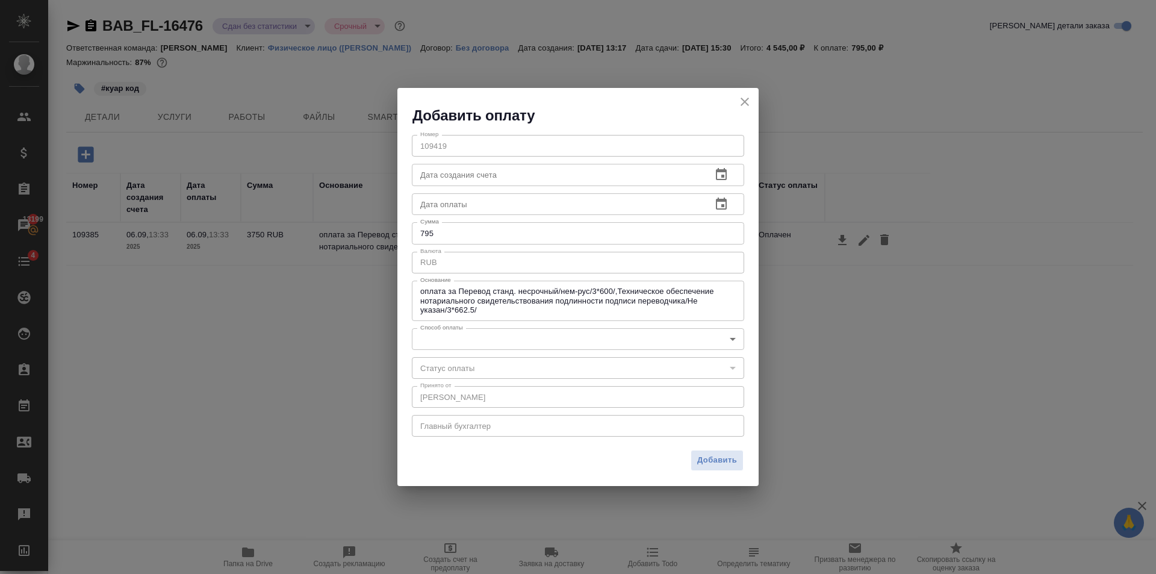
click at [531, 335] on body "🙏 .cls-1 fill:#fff; AWATERA [PERSON_NAME] Клиенты Спецификации Заказы 13199 Чат…" at bounding box center [578, 287] width 1156 height 574
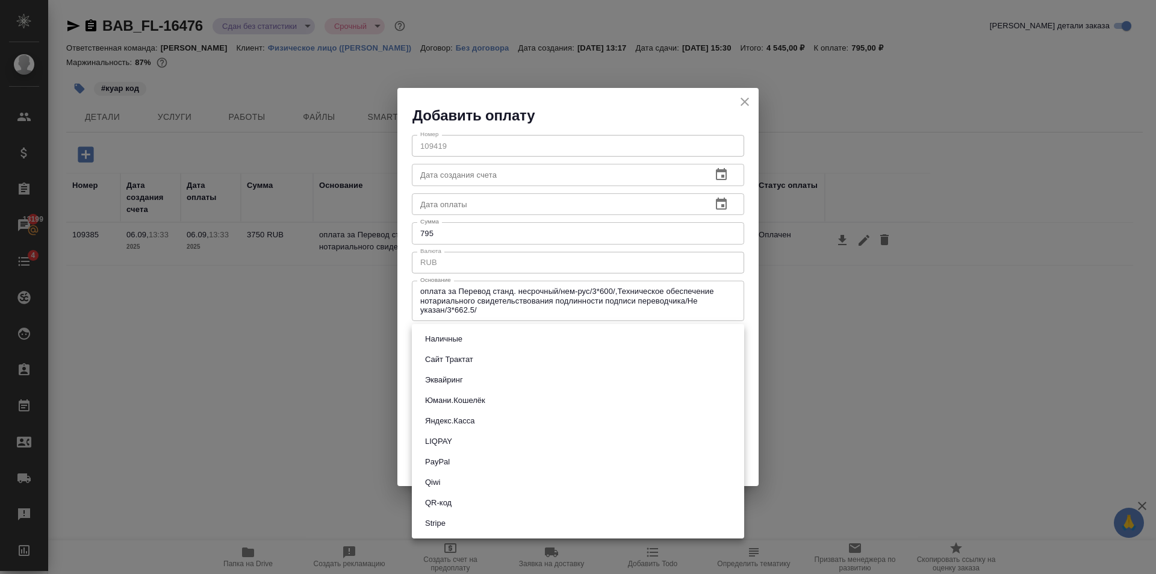
click at [450, 494] on li "QR-код" at bounding box center [578, 502] width 332 height 20
type input "60e5684acae83f185c96e013"
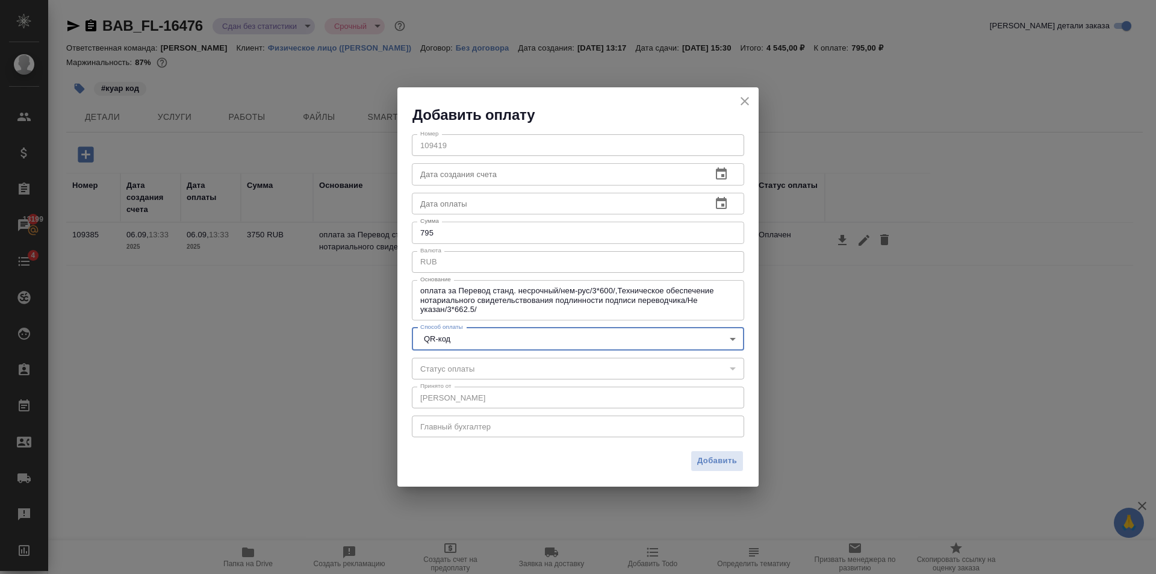
click at [454, 231] on input "795" at bounding box center [578, 233] width 332 height 22
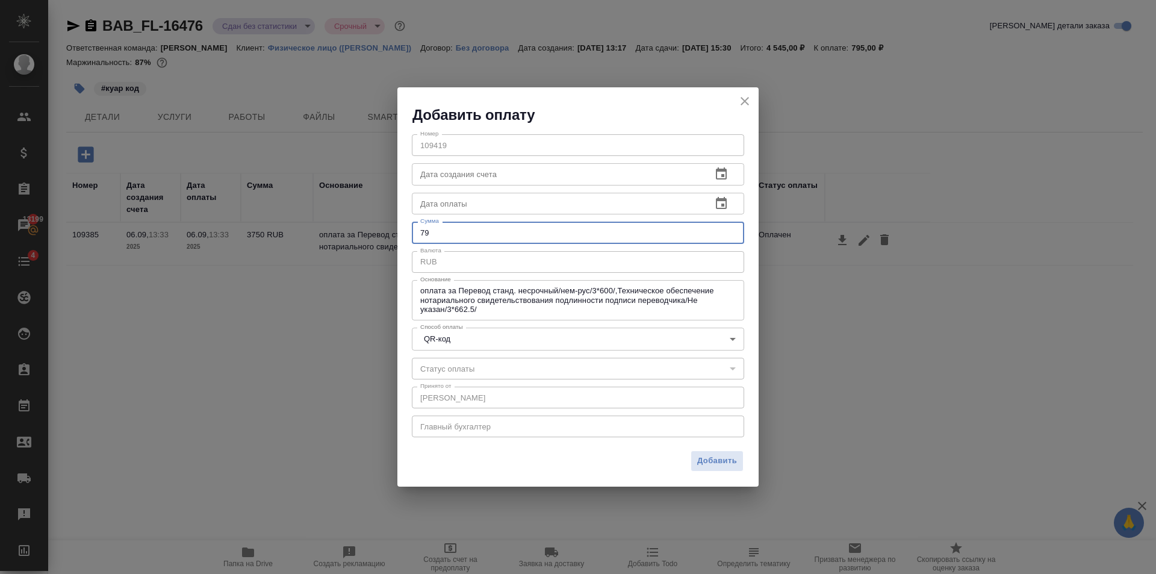
type input "7"
type input "800"
click at [709, 461] on span "Добавить" at bounding box center [717, 461] width 40 height 14
